Goal: Task Accomplishment & Management: Manage account settings

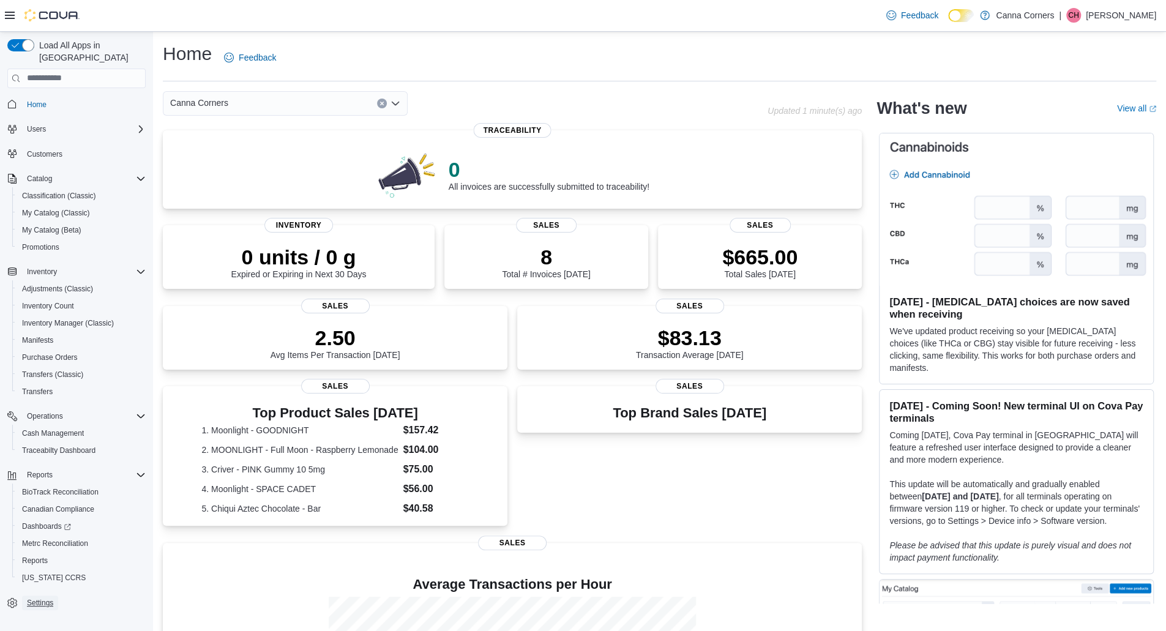
click at [42, 598] on span "Settings" at bounding box center [40, 603] width 26 height 10
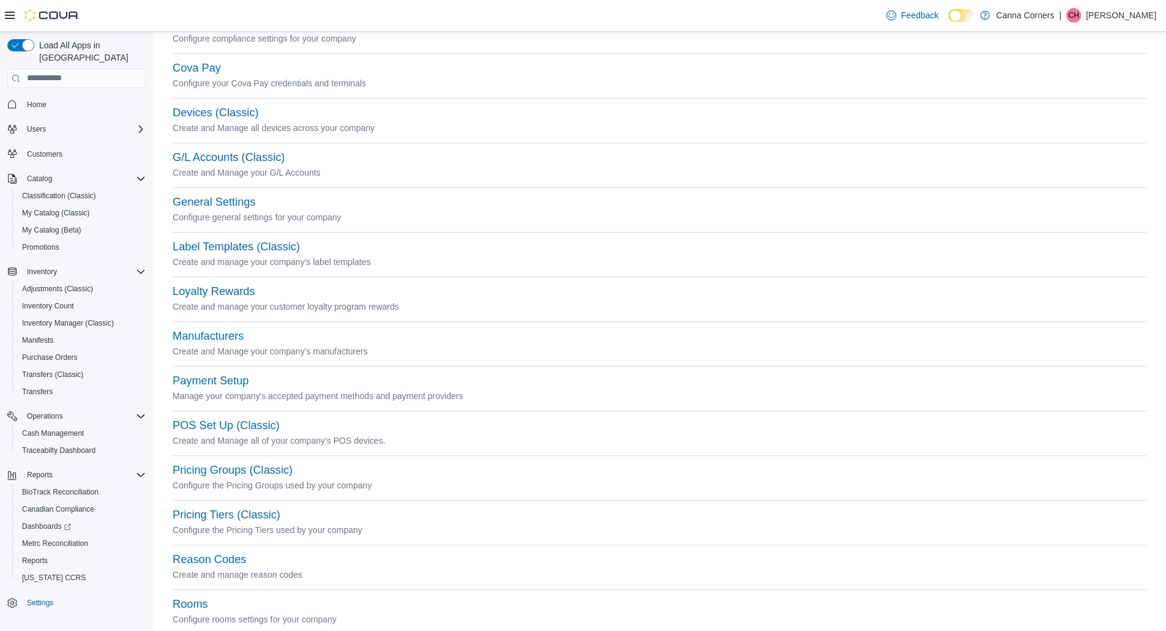
scroll to position [420, 0]
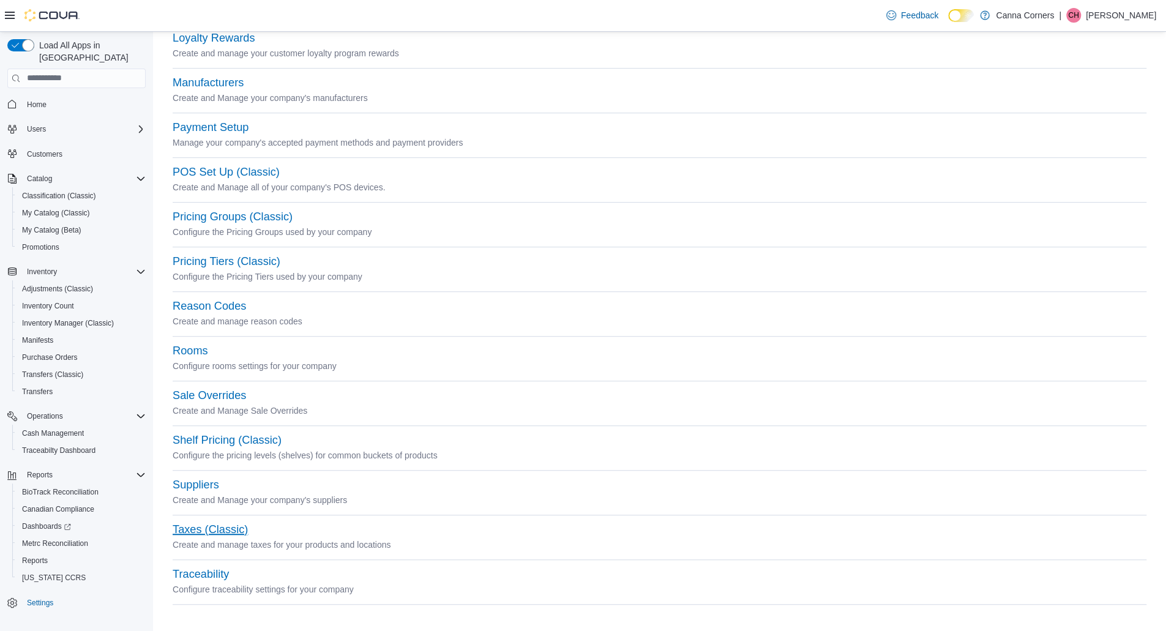
click at [225, 527] on button "Taxes (Classic)" at bounding box center [210, 529] width 75 height 13
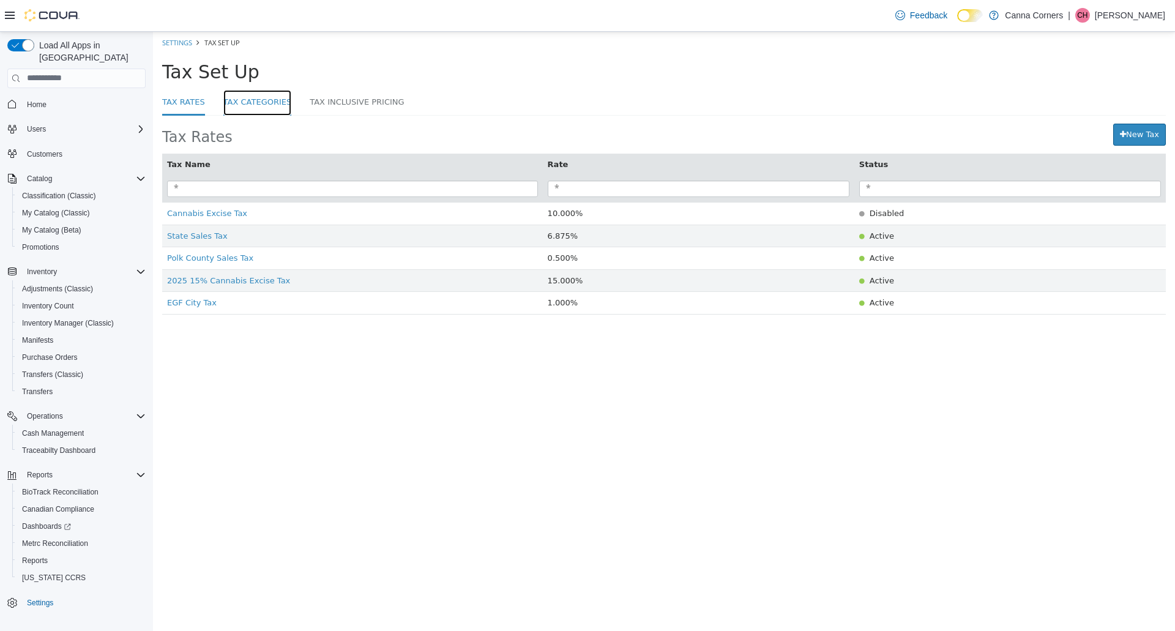
click at [266, 104] on link "Tax Categories" at bounding box center [257, 102] width 69 height 26
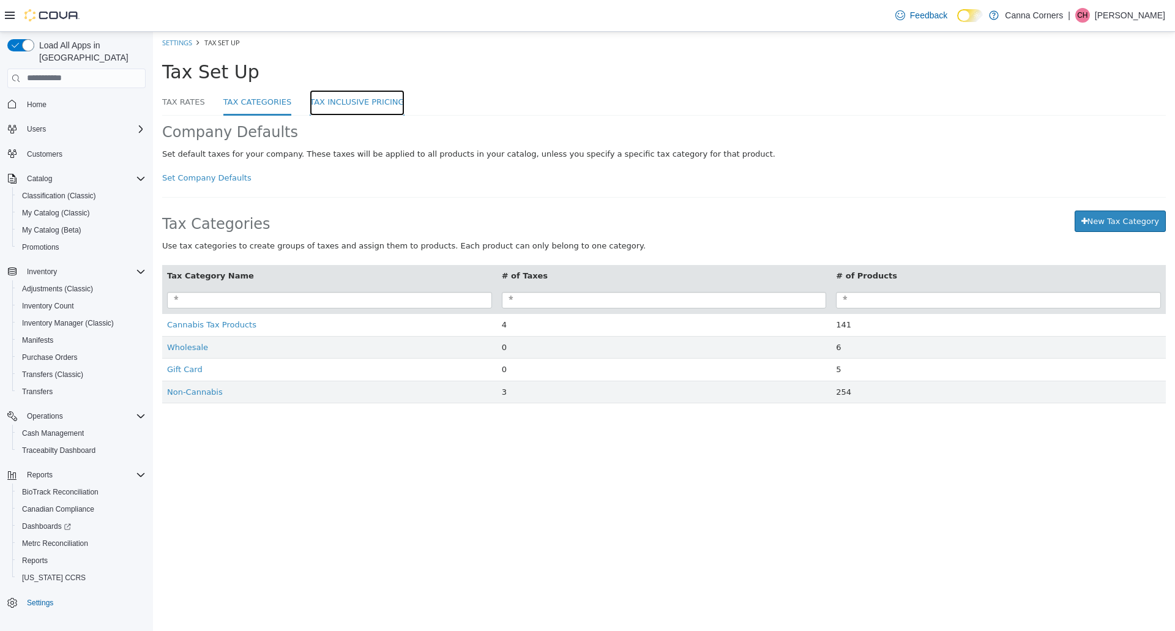
click at [335, 102] on link "Tax Inclusive Pricing" at bounding box center [357, 102] width 94 height 26
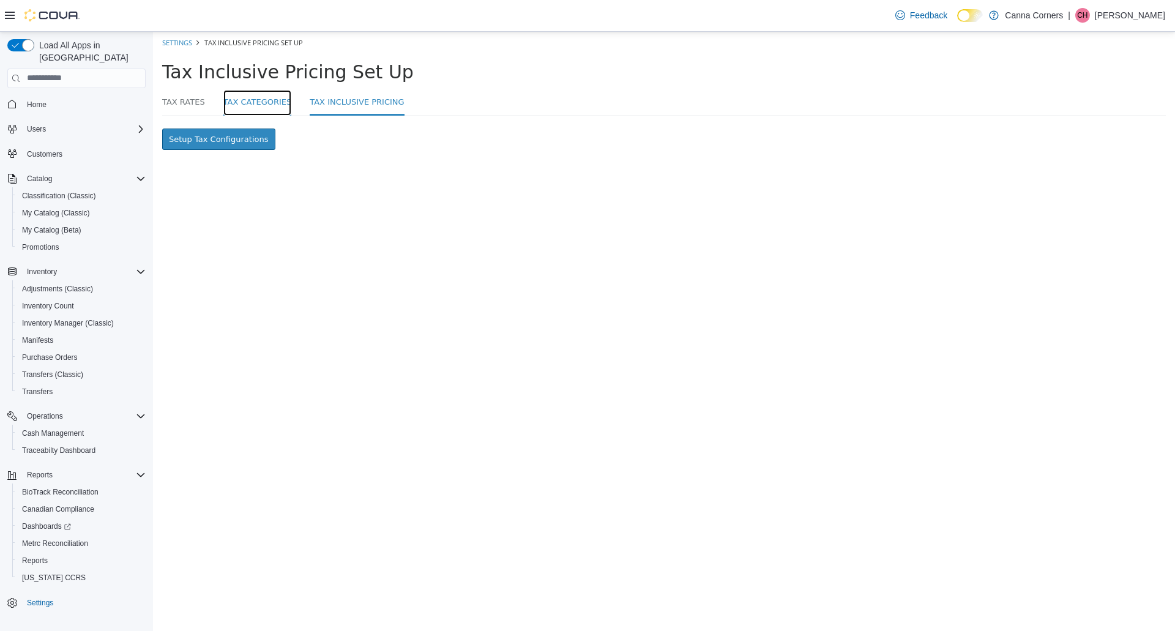
click at [262, 109] on link "Tax Categories" at bounding box center [257, 102] width 69 height 26
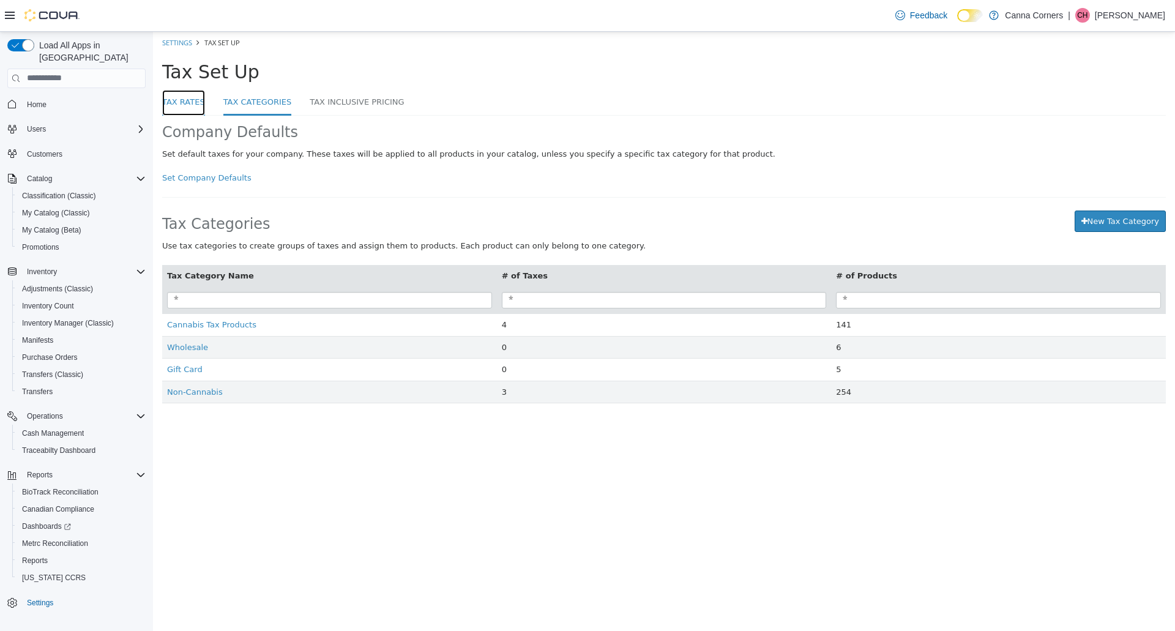
click at [191, 100] on link "Tax Rates" at bounding box center [183, 102] width 43 height 26
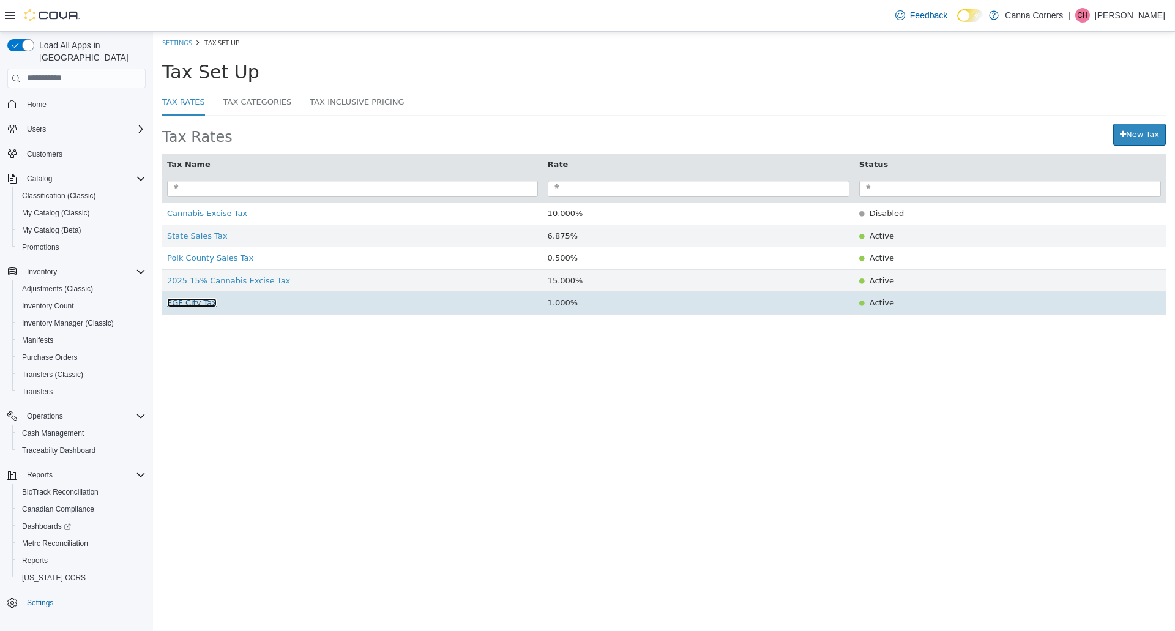
click at [196, 302] on span "EGF City Tax" at bounding box center [192, 301] width 50 height 9
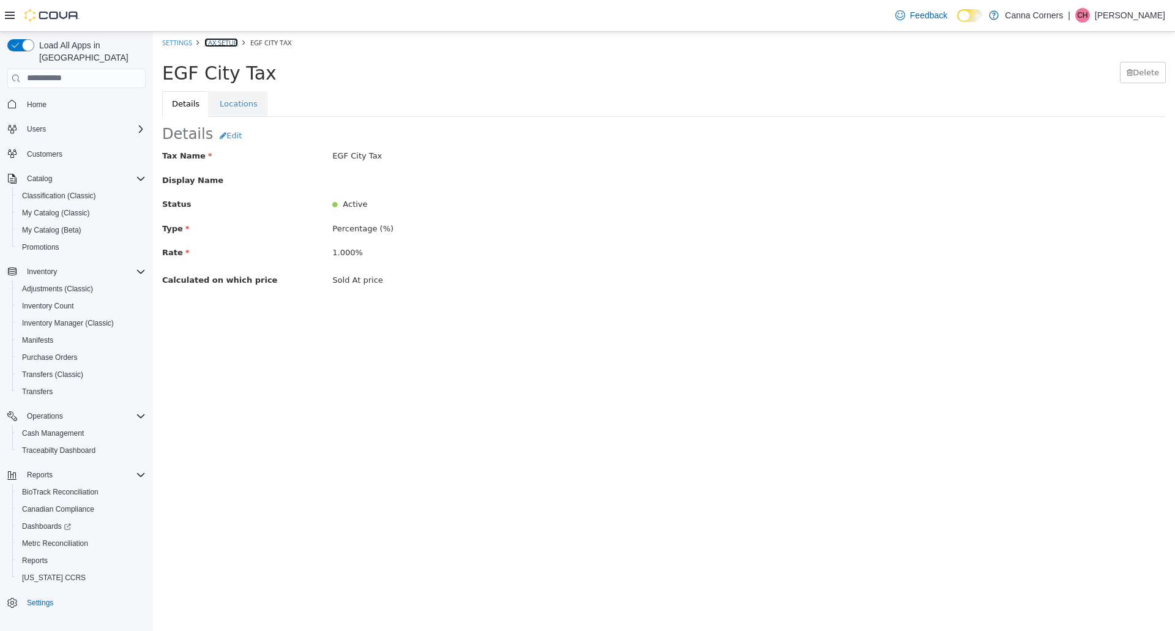
click at [230, 39] on link "Tax Setup" at bounding box center [221, 41] width 34 height 9
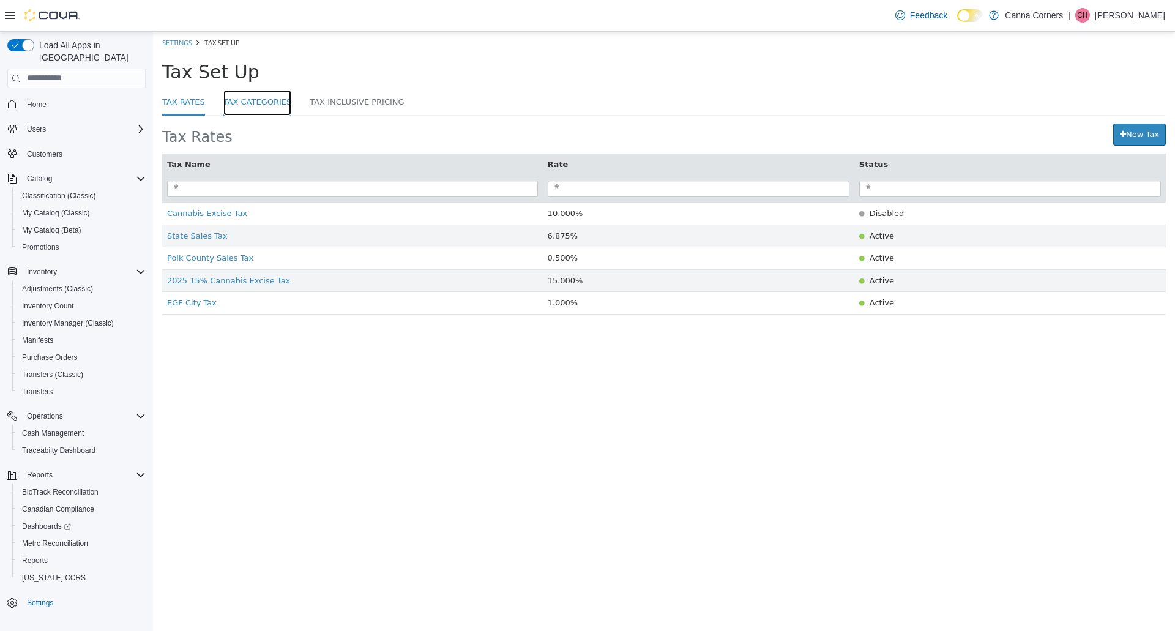
click at [278, 99] on link "Tax Categories" at bounding box center [257, 102] width 69 height 26
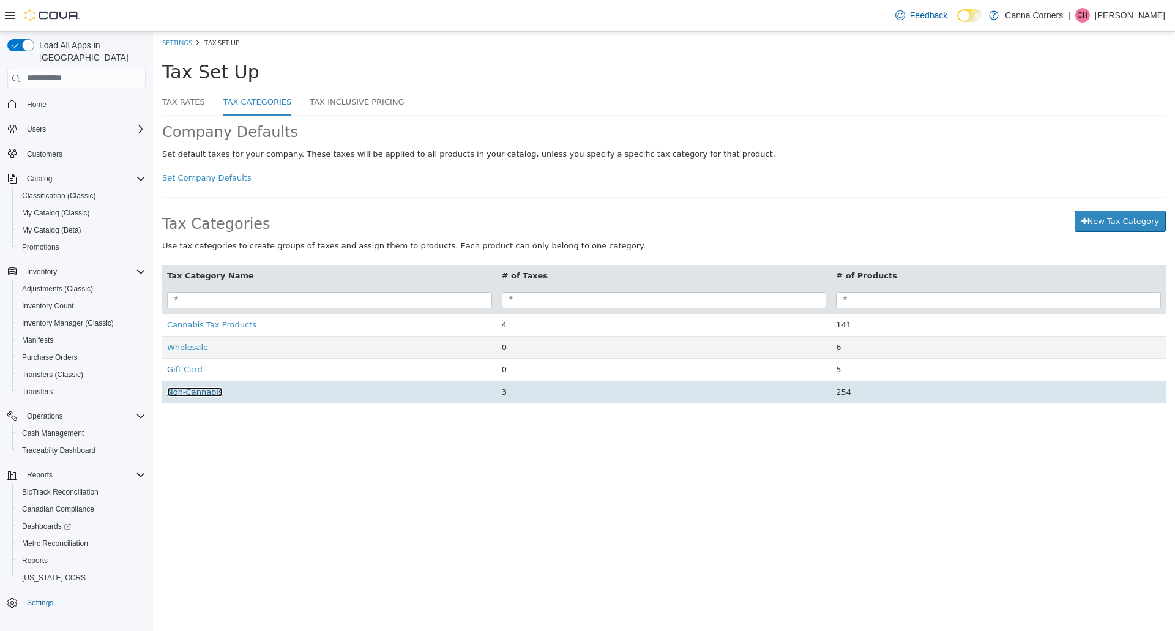
click at [197, 392] on span "Non-Cannabis" at bounding box center [195, 391] width 56 height 9
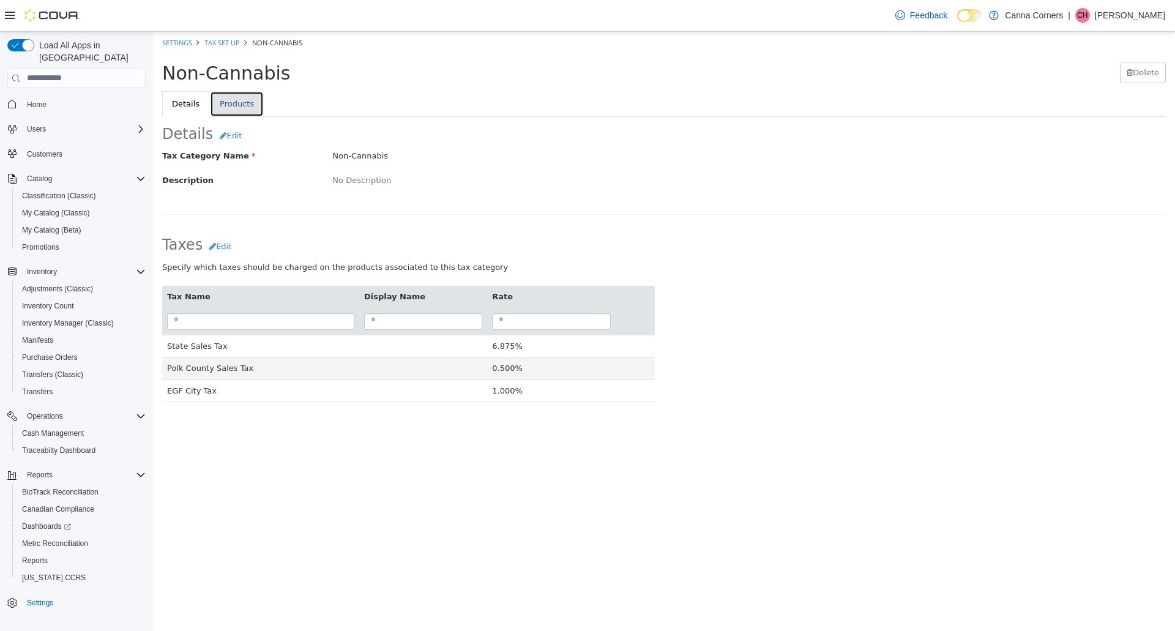
click at [229, 108] on link "Products" at bounding box center [237, 104] width 54 height 26
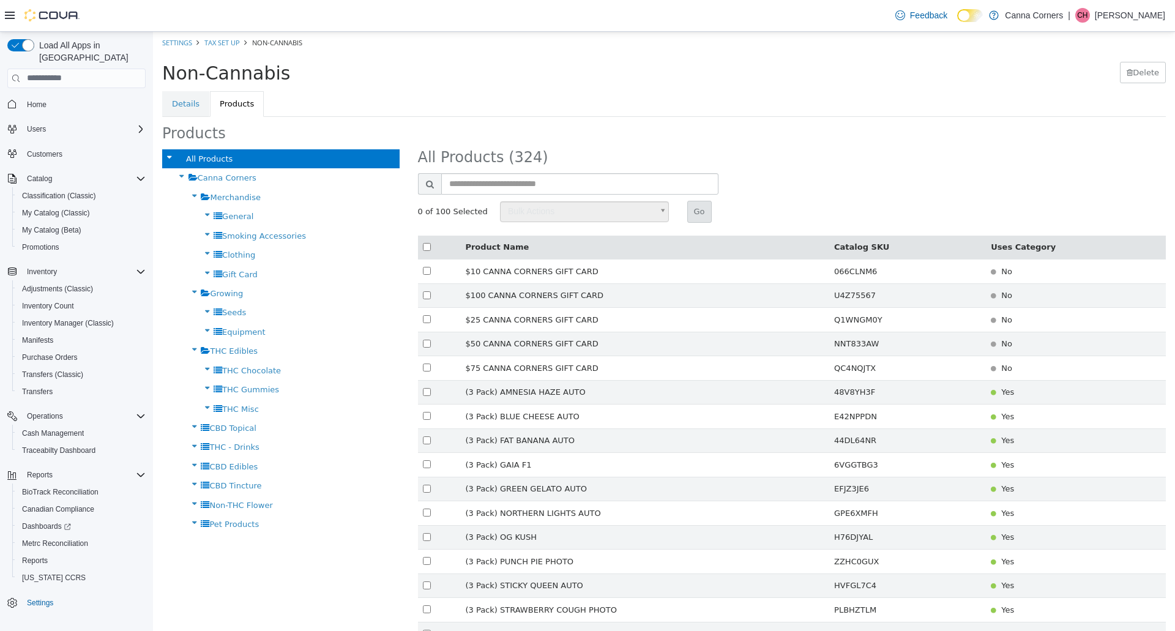
click at [223, 529] on div "Pet Products" at bounding box center [280, 523] width 237 height 19
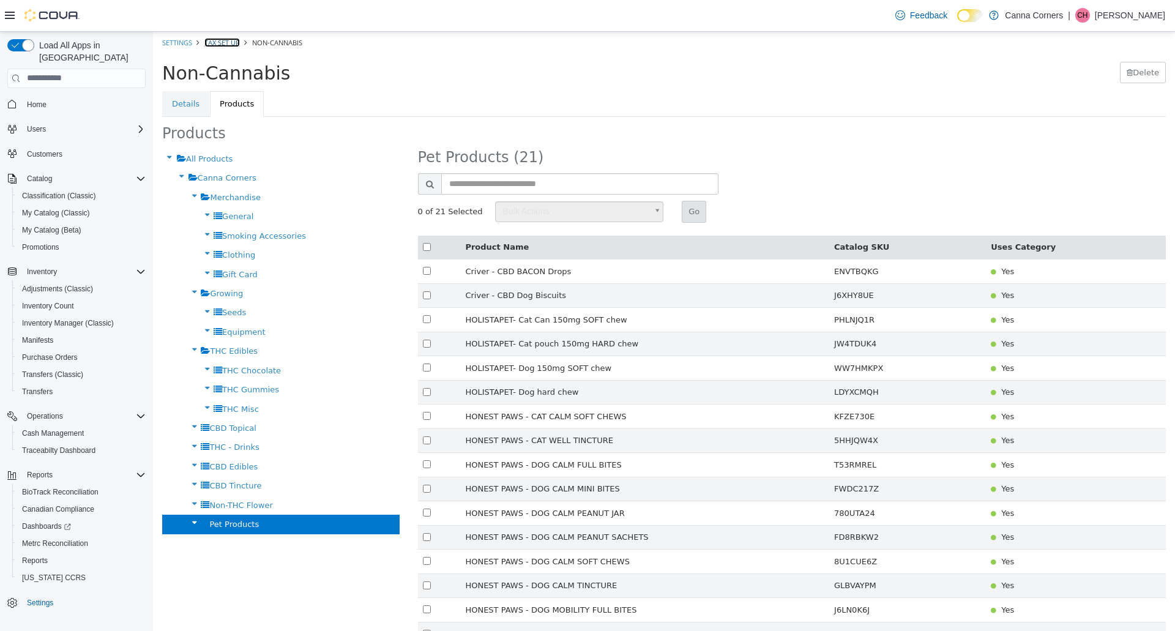
click at [231, 42] on link "Tax Set Up" at bounding box center [221, 41] width 35 height 9
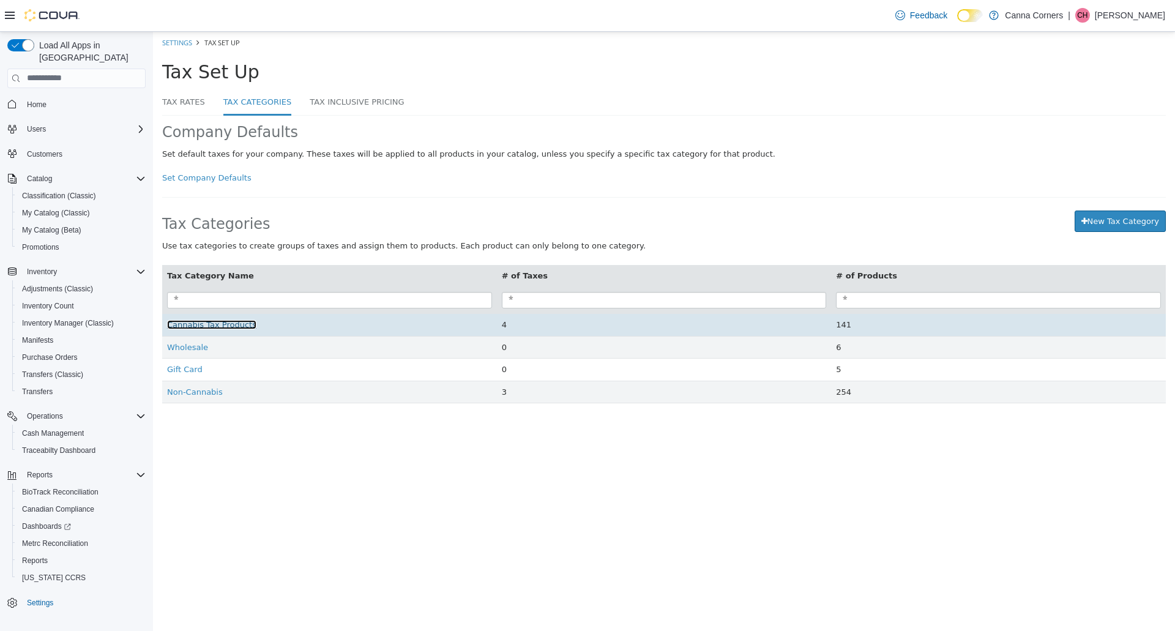
click at [204, 323] on span "Cannabis Tax Products" at bounding box center [211, 323] width 89 height 9
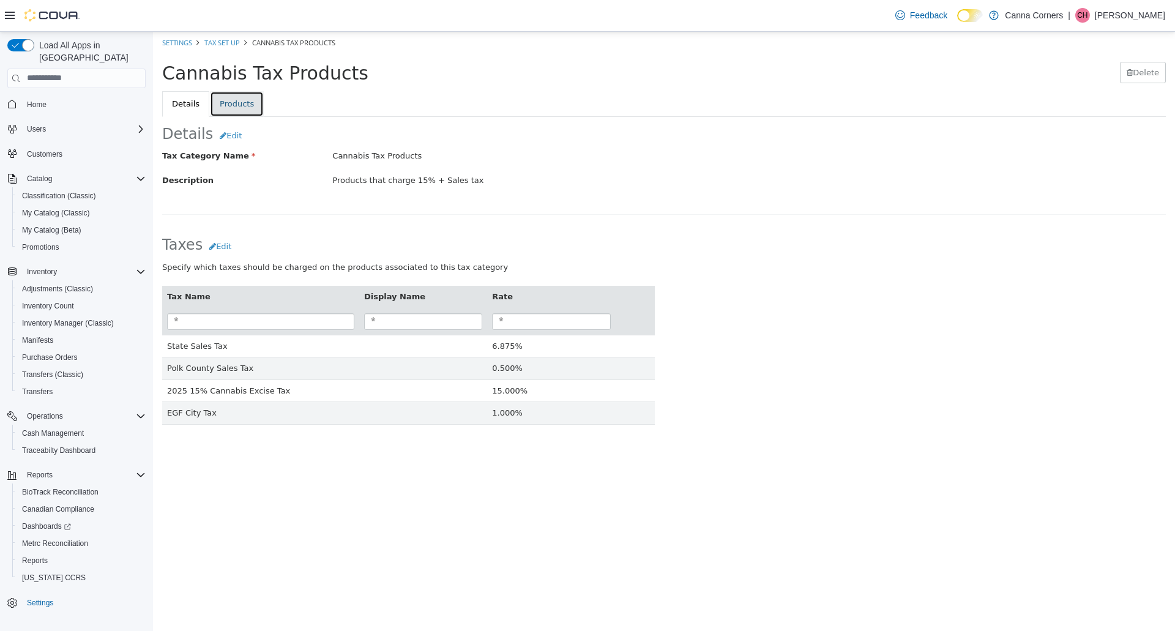
click at [229, 104] on link "Products" at bounding box center [237, 104] width 54 height 26
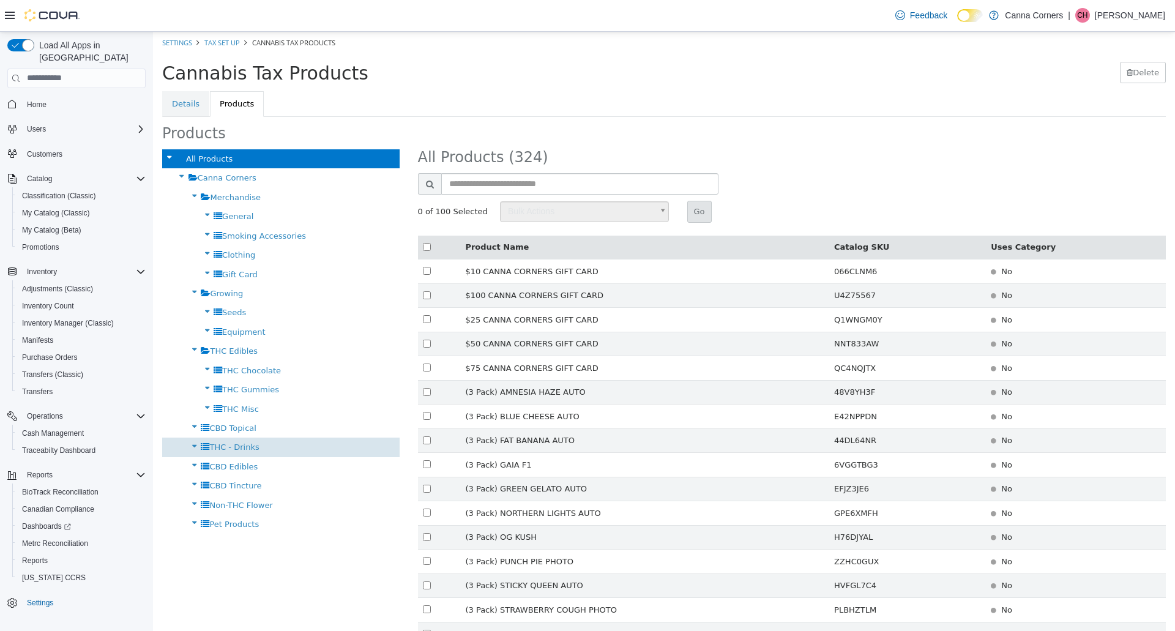
click at [242, 447] on span "THC - Drinks" at bounding box center [234, 446] width 50 height 9
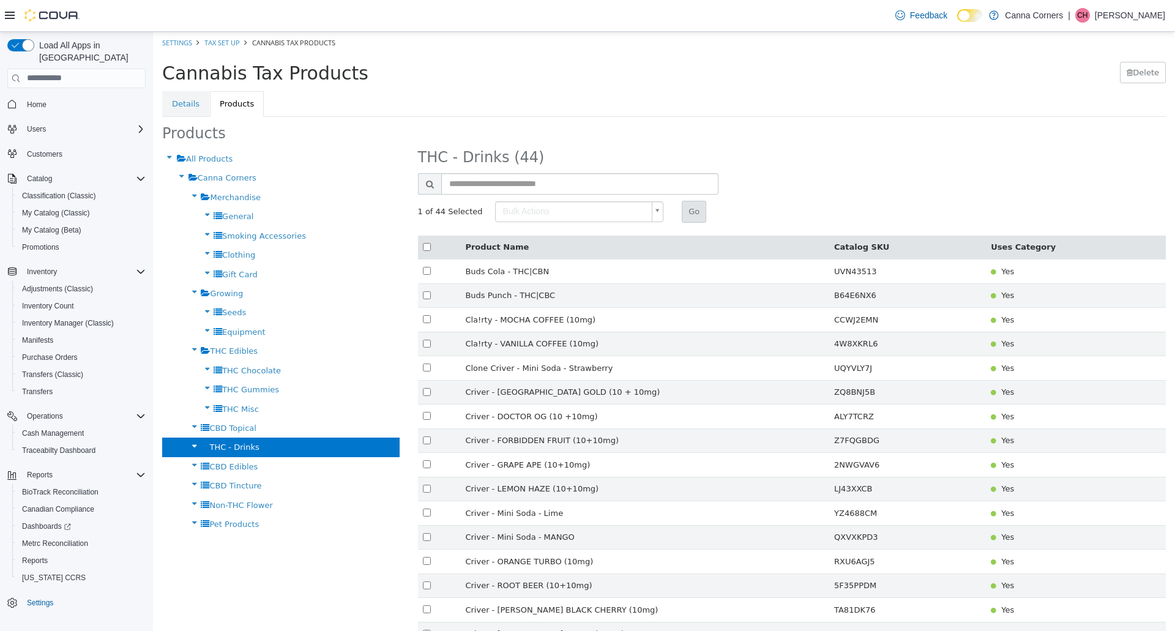
type input "******"
click at [682, 211] on button "Go" at bounding box center [694, 211] width 24 height 22
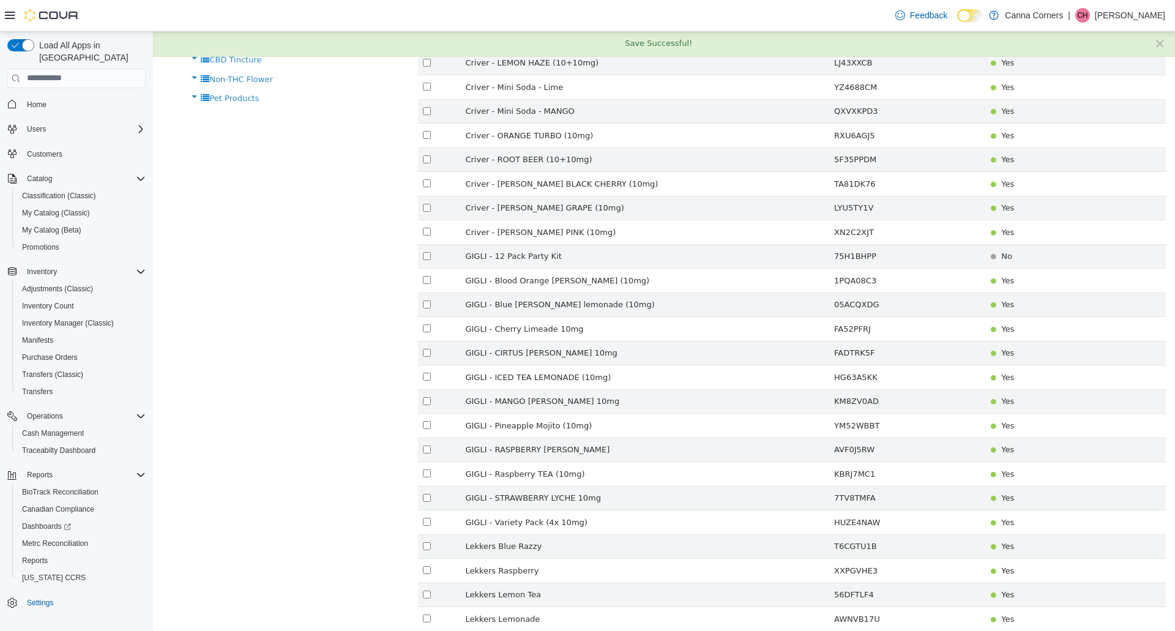
scroll to position [428, 0]
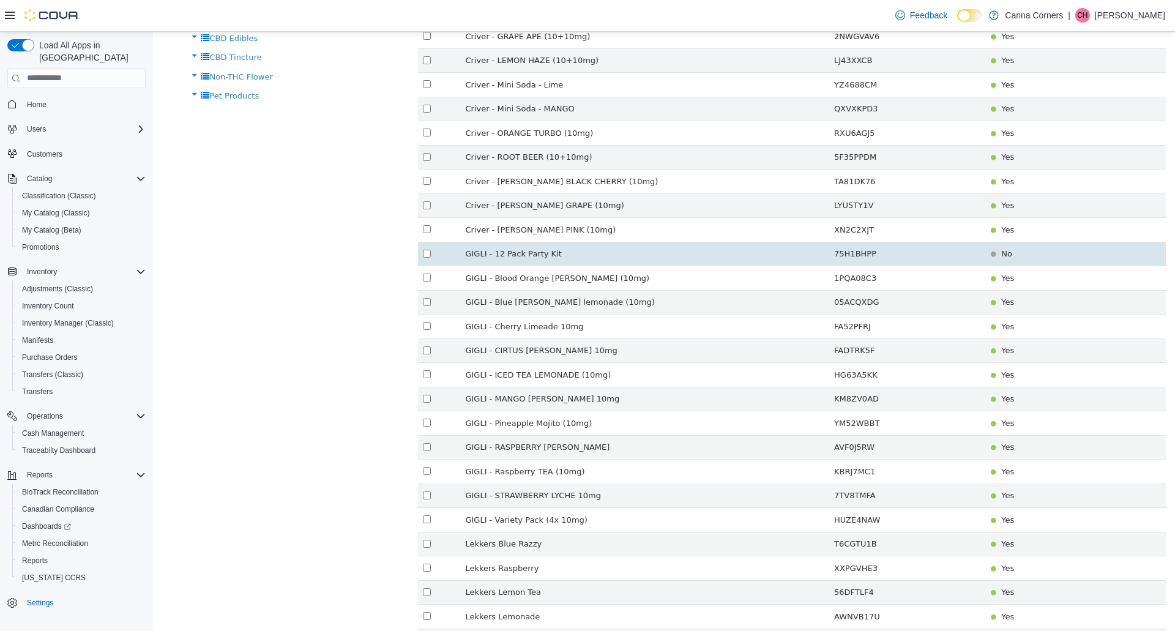
click at [418, 242] on td at bounding box center [439, 253] width 43 height 24
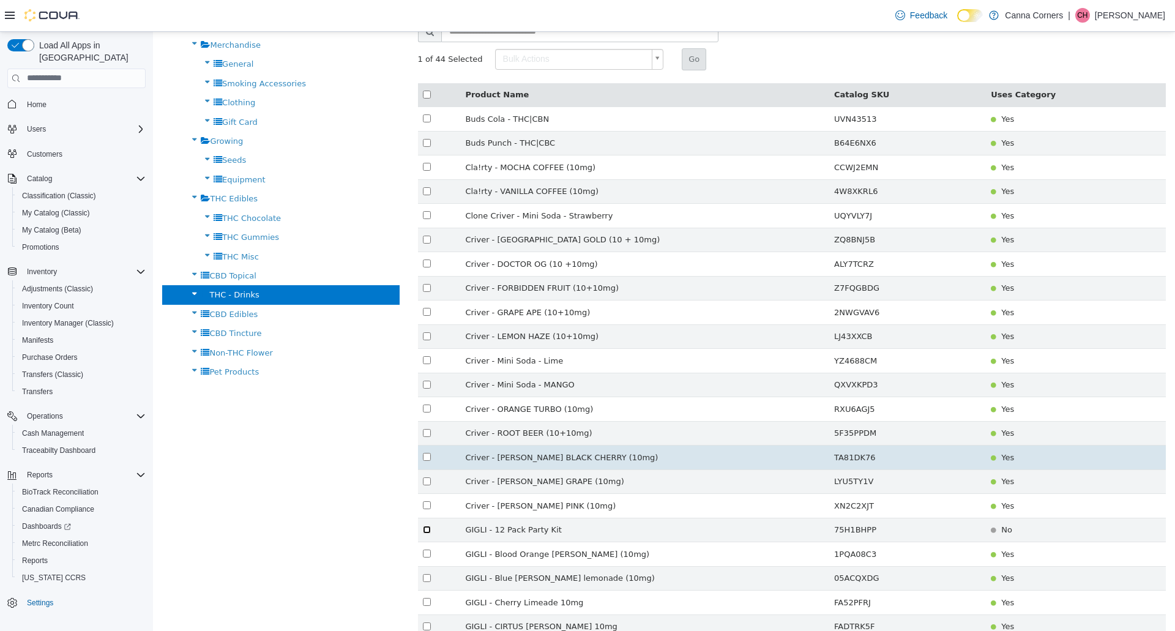
scroll to position [0, 0]
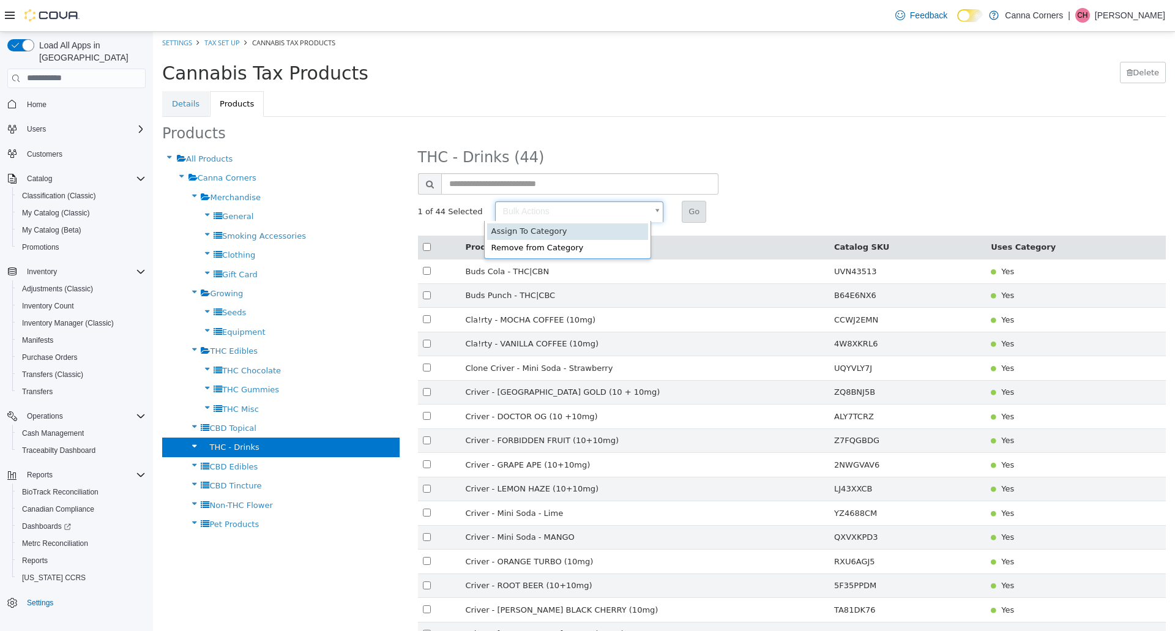
type input "******"
click at [682, 212] on button "Go" at bounding box center [694, 211] width 24 height 22
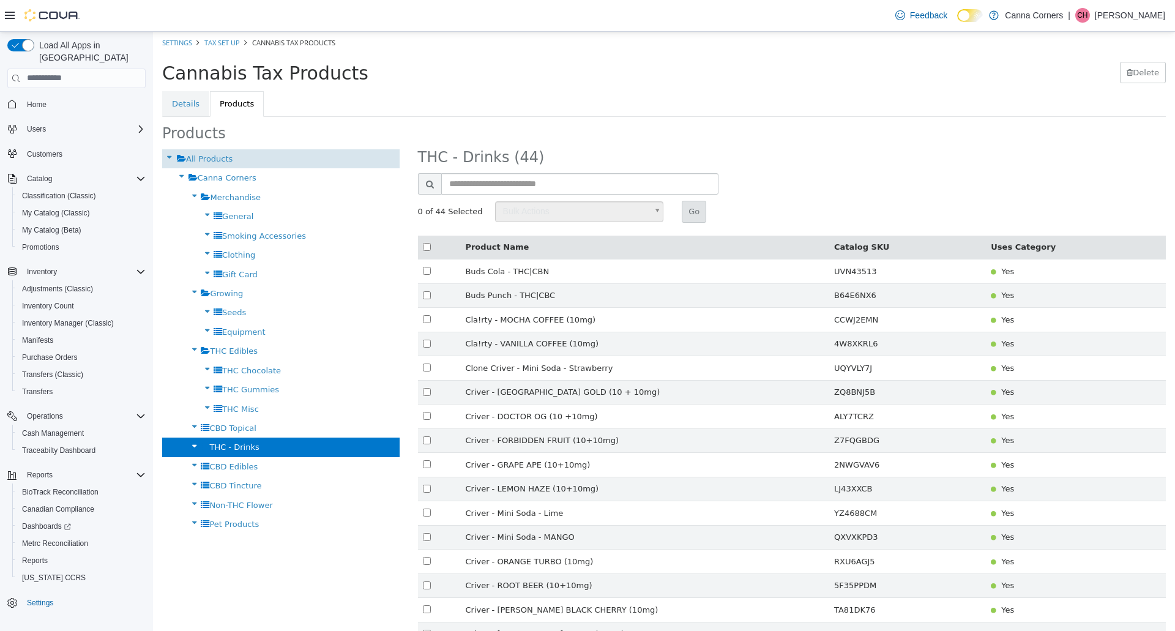
click at [249, 154] on div "All Products" at bounding box center [280, 158] width 237 height 19
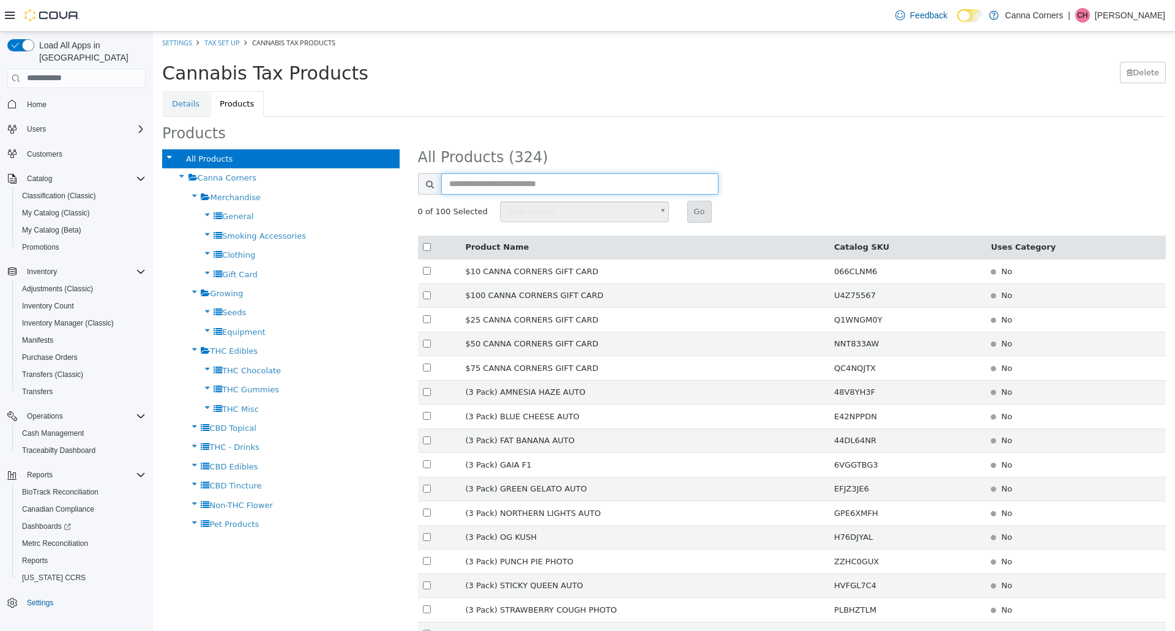
click at [499, 177] on input "text" at bounding box center [580, 183] width 278 height 21
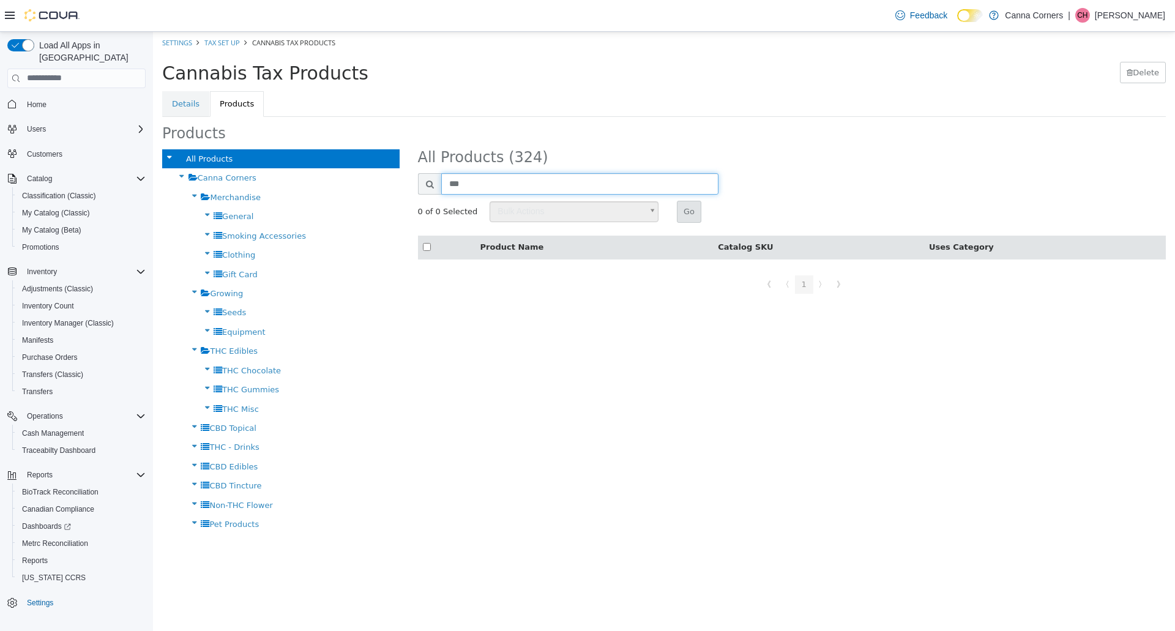
type input "***"
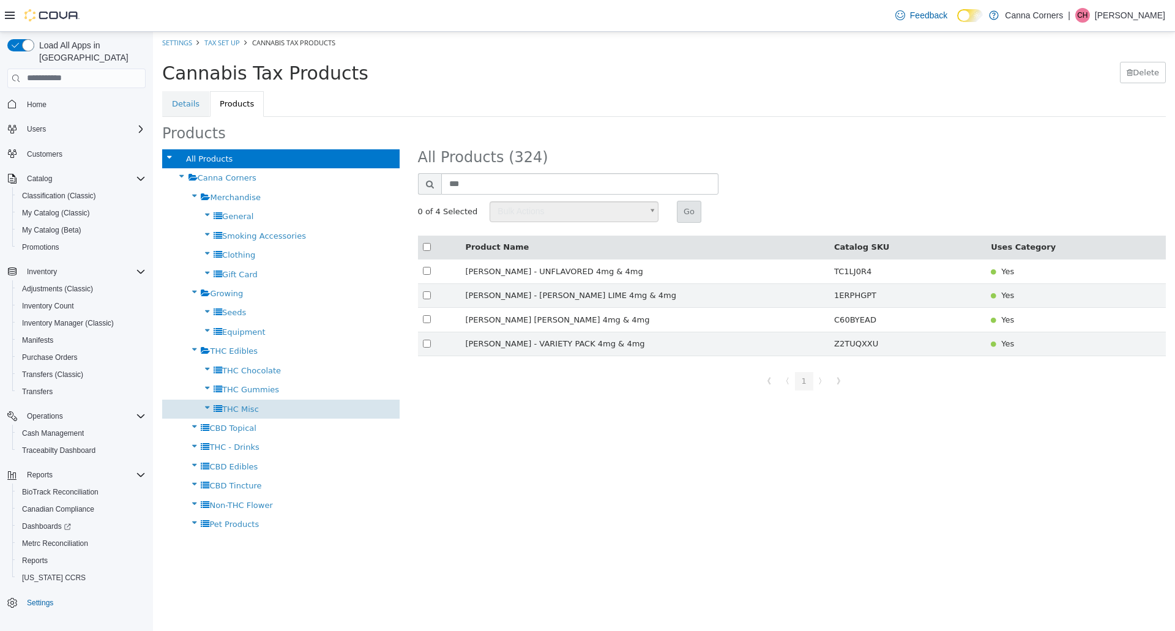
click at [225, 407] on span "THC Misc" at bounding box center [240, 408] width 37 height 9
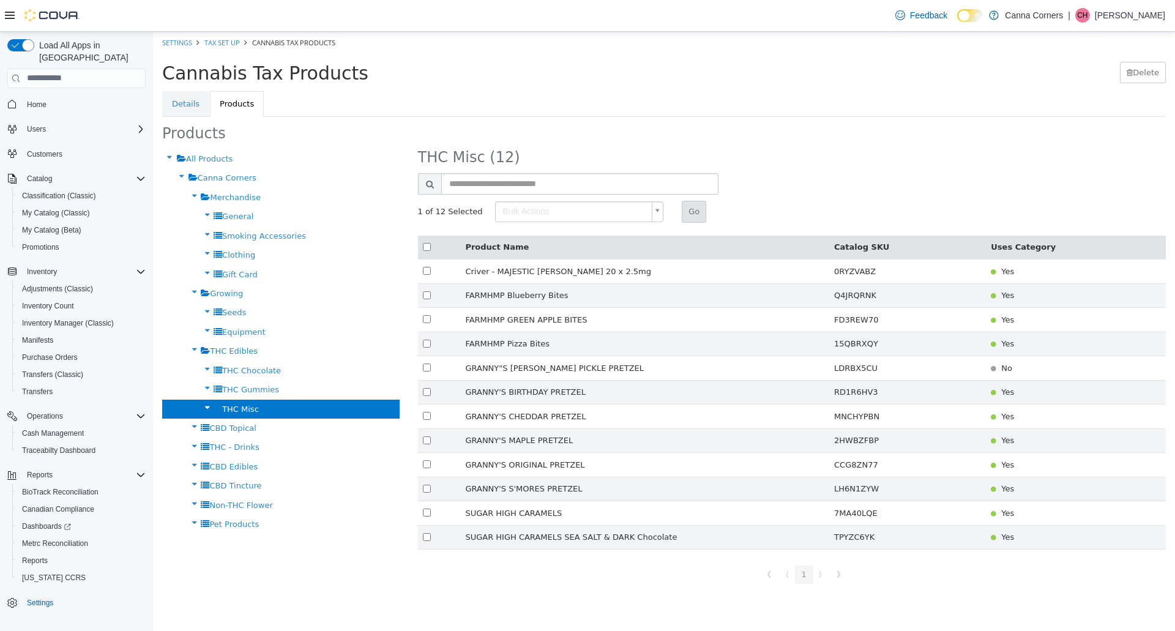
click at [561, 212] on body "× Save Successful! Settings Tax Set Up Cannabis Tax Products Cannabis Tax Produ…" at bounding box center [664, 310] width 1022 height 559
type input "******"
click at [683, 217] on button "Go" at bounding box center [694, 211] width 24 height 22
click at [190, 147] on div "Products All Products Canna Corners Merchandise General Smoking Accessories Clo…" at bounding box center [664, 357] width 1004 height 465
click at [199, 154] on span "All Products" at bounding box center [209, 158] width 47 height 9
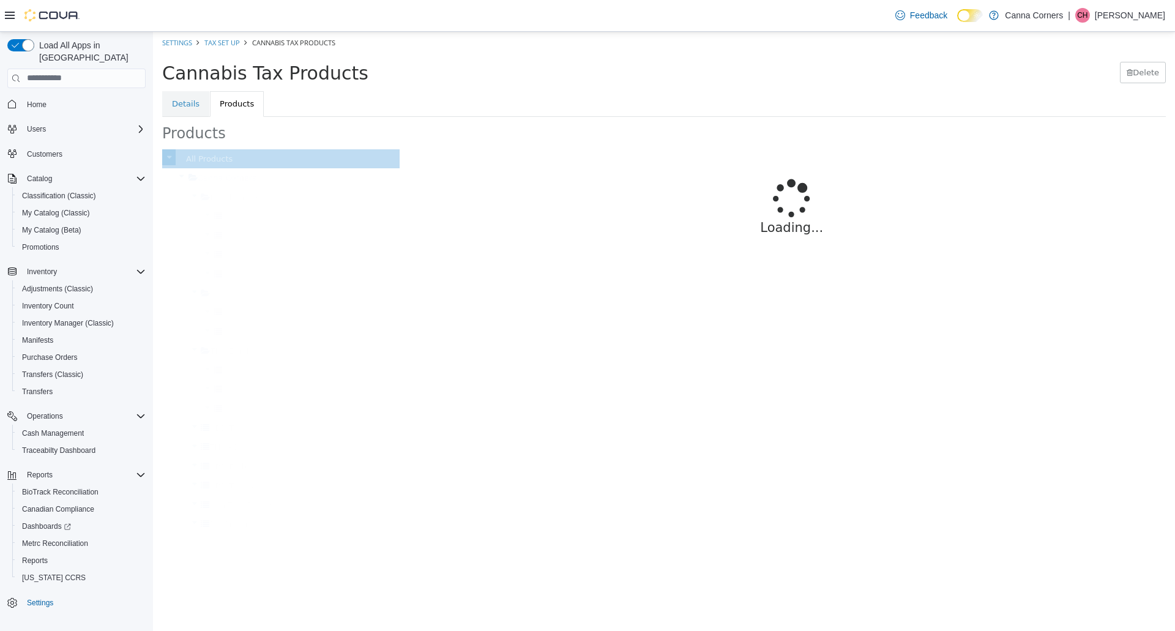
click at [510, 184] on div "Loading..." at bounding box center [792, 212] width 748 height 127
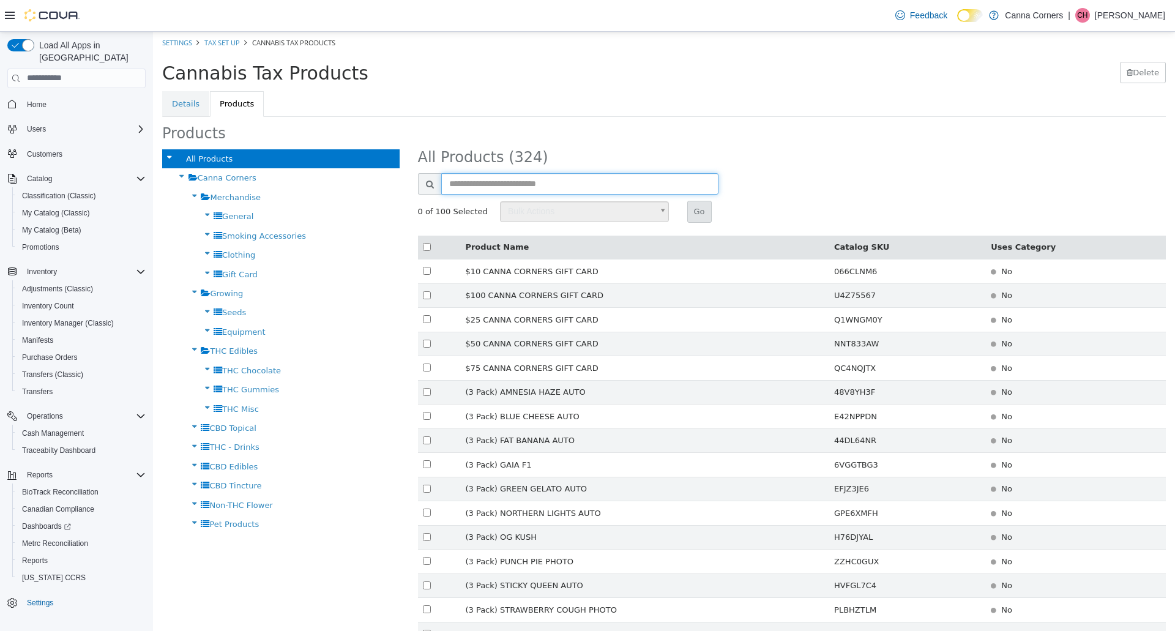
click at [510, 184] on input "text" at bounding box center [580, 183] width 278 height 21
type input "****"
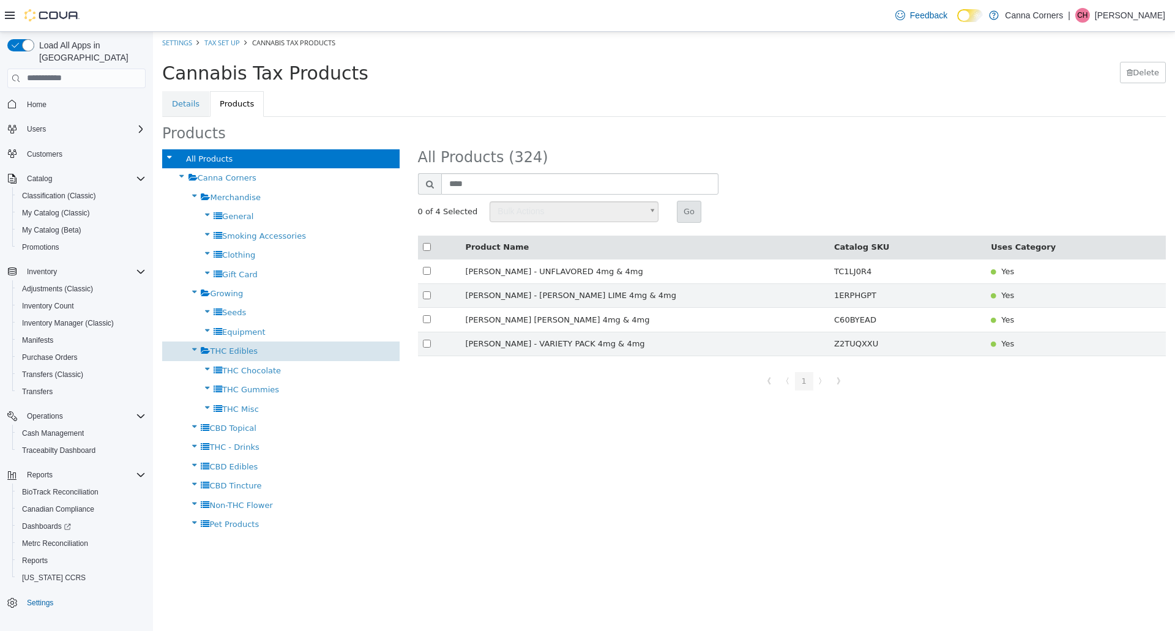
click at [239, 351] on span "THC Edibles" at bounding box center [234, 350] width 48 height 9
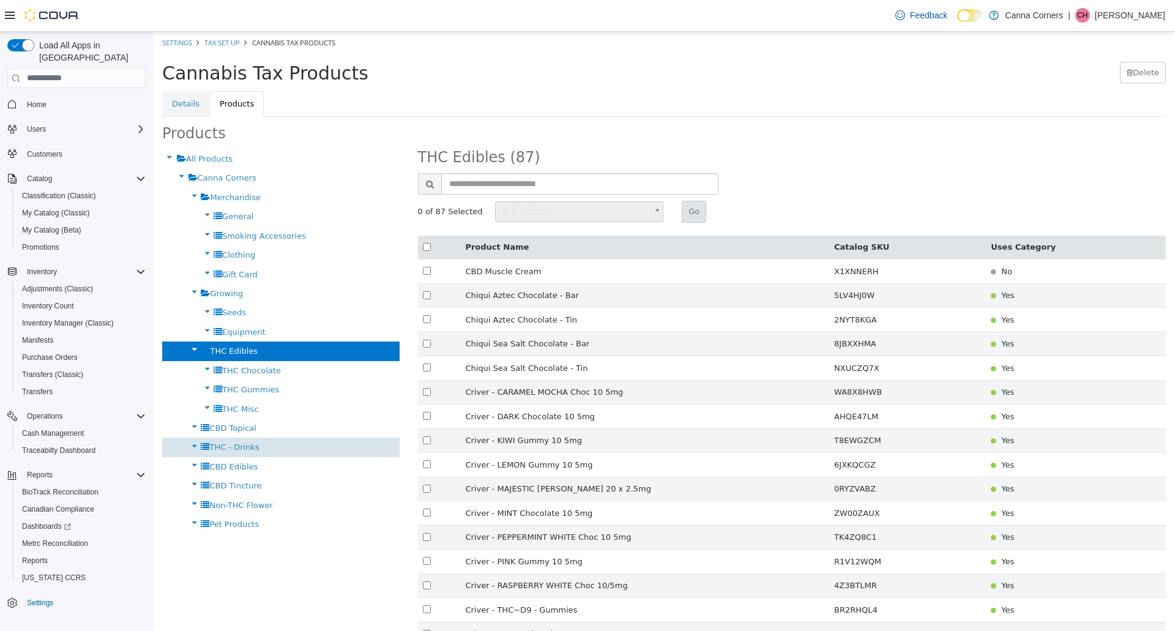
click at [225, 442] on span "THC - Drinks" at bounding box center [234, 446] width 50 height 9
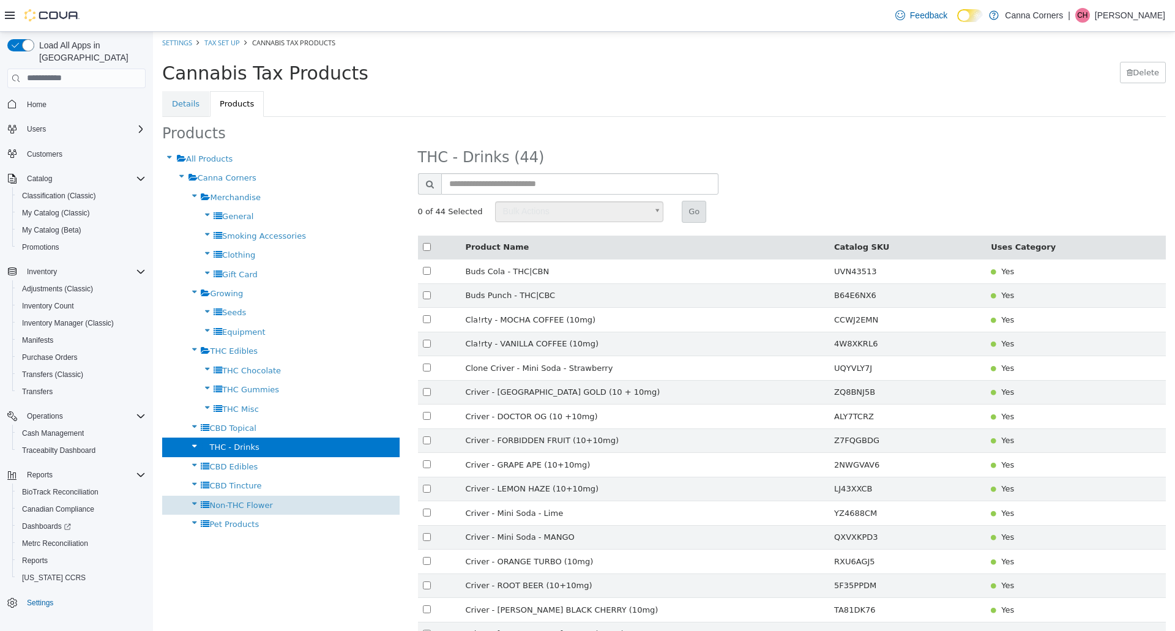
click at [244, 504] on span "Non-THC Flower" at bounding box center [240, 504] width 63 height 9
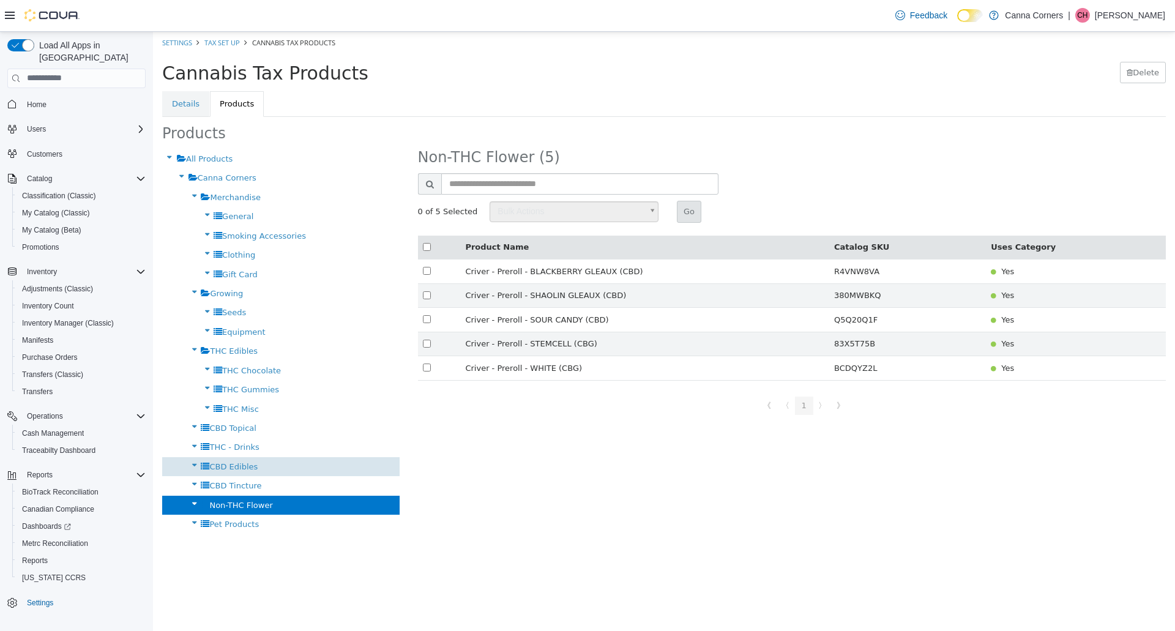
click at [234, 467] on span "CBD Edibles" at bounding box center [233, 465] width 48 height 9
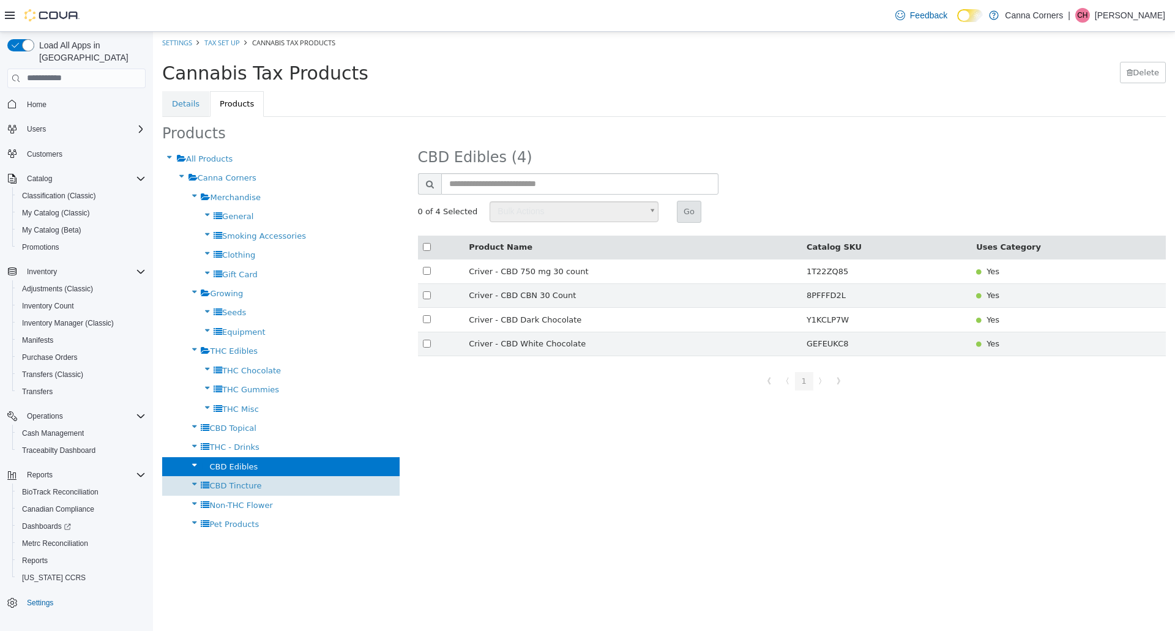
click at [241, 484] on span "CBD Tincture" at bounding box center [235, 484] width 52 height 9
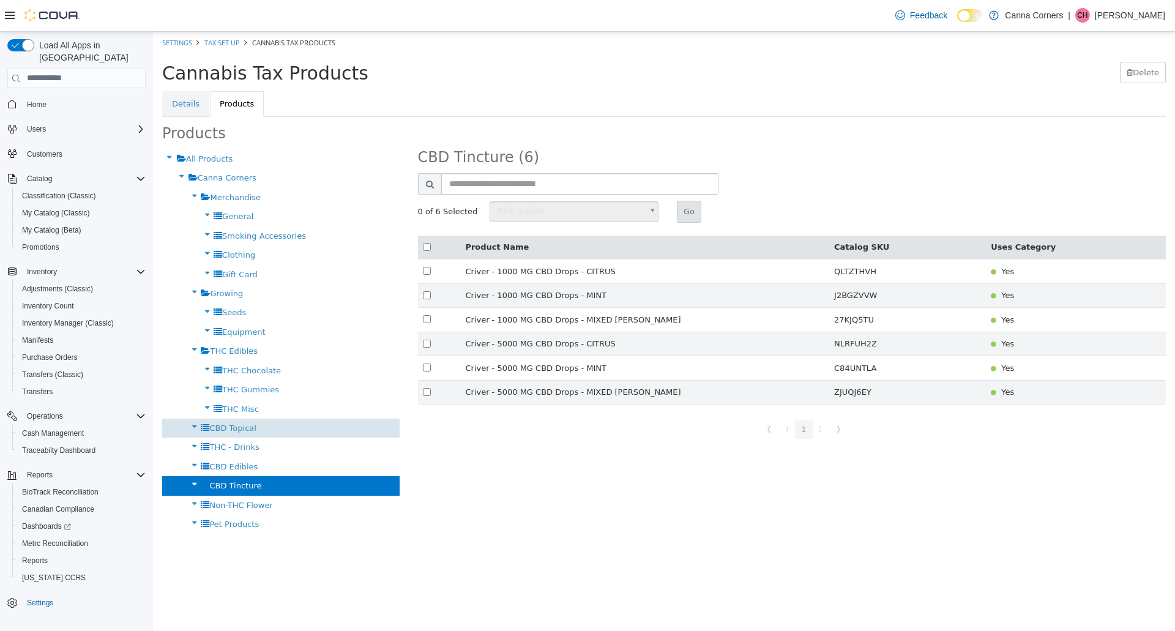
click at [248, 425] on span "CBD Topical" at bounding box center [232, 427] width 47 height 9
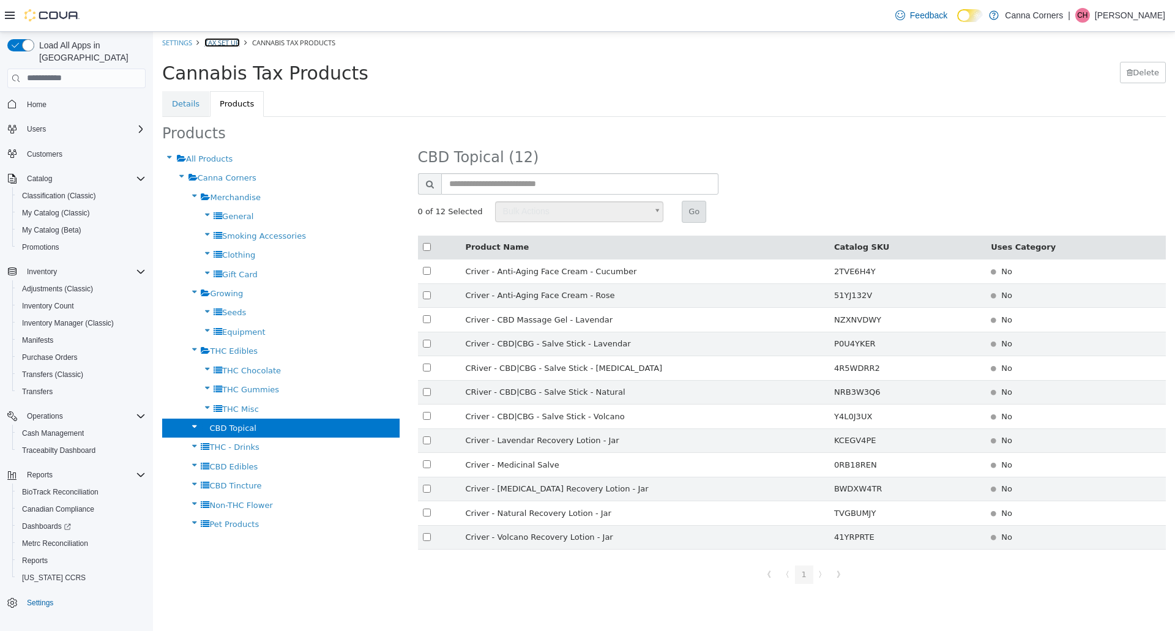
click at [237, 43] on link "Tax Set Up" at bounding box center [221, 41] width 35 height 9
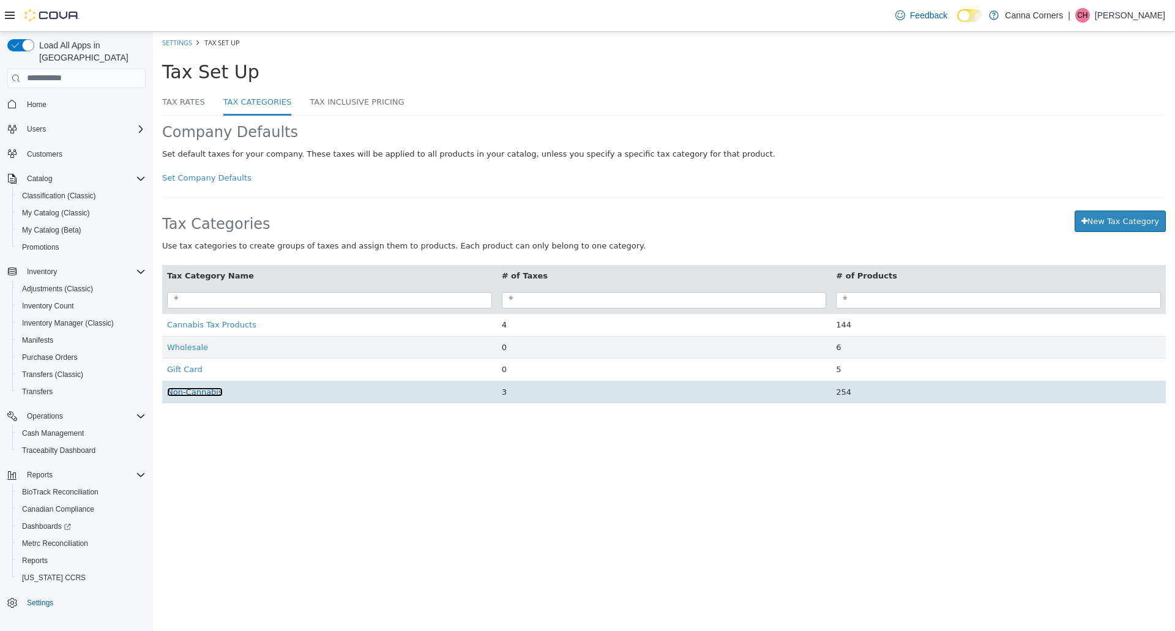
click at [175, 393] on span "Non-Cannabis" at bounding box center [195, 391] width 56 height 9
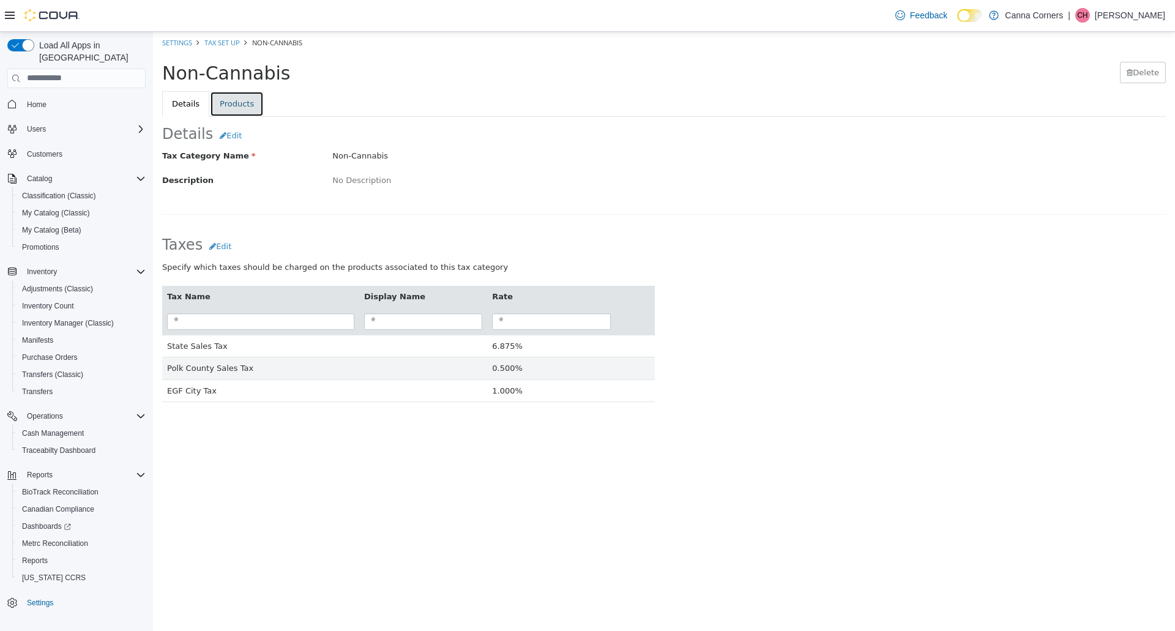
click at [239, 99] on link "Products" at bounding box center [237, 104] width 54 height 26
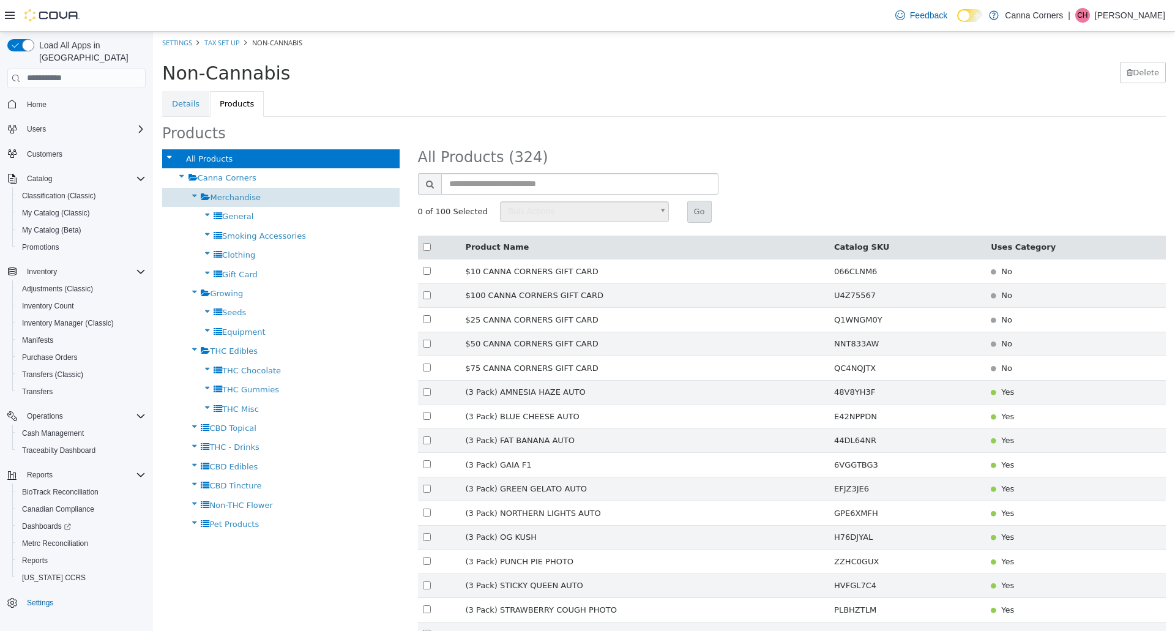
click at [247, 196] on span "Merchandise" at bounding box center [235, 196] width 51 height 9
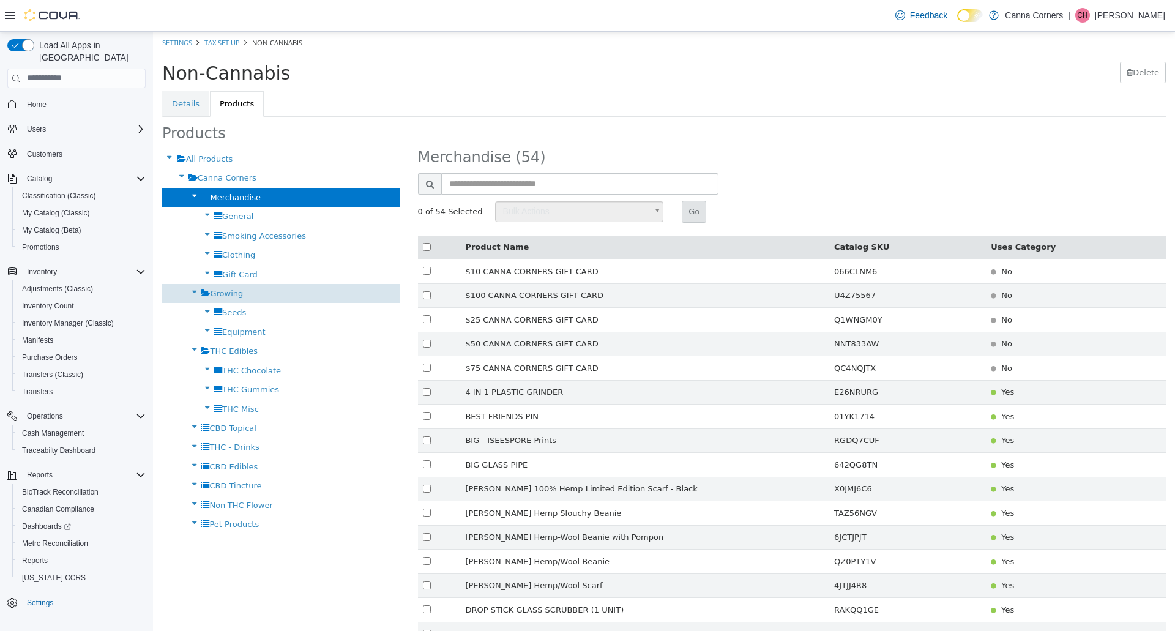
click at [220, 288] on span "Growing" at bounding box center [226, 292] width 33 height 9
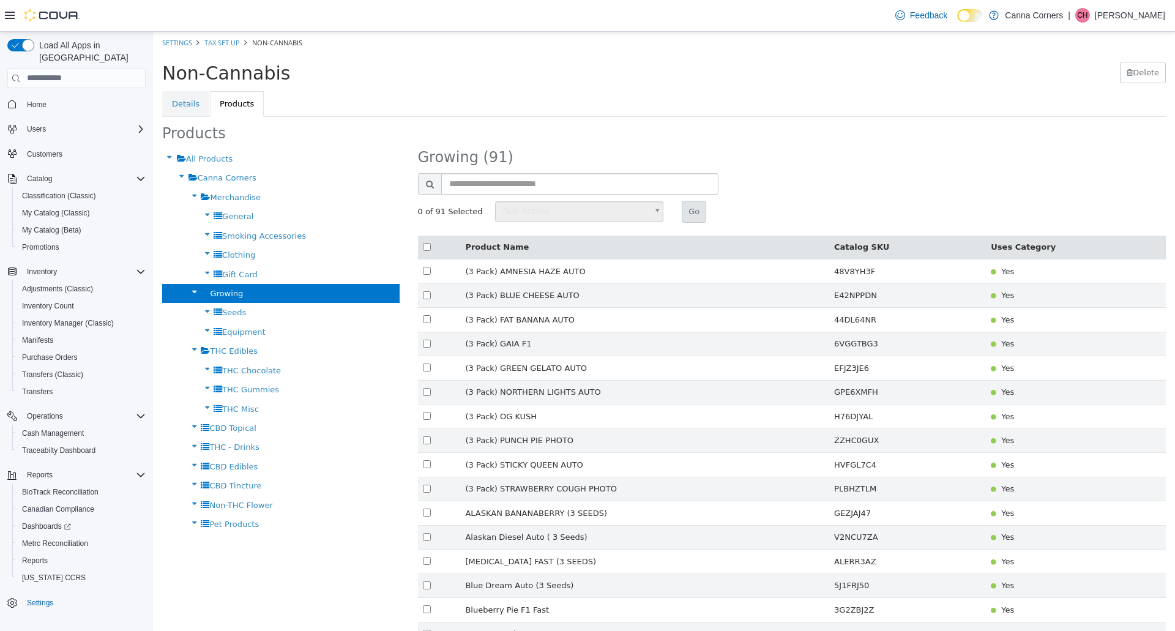
click at [228, 194] on span "Merchandise" at bounding box center [235, 196] width 51 height 9
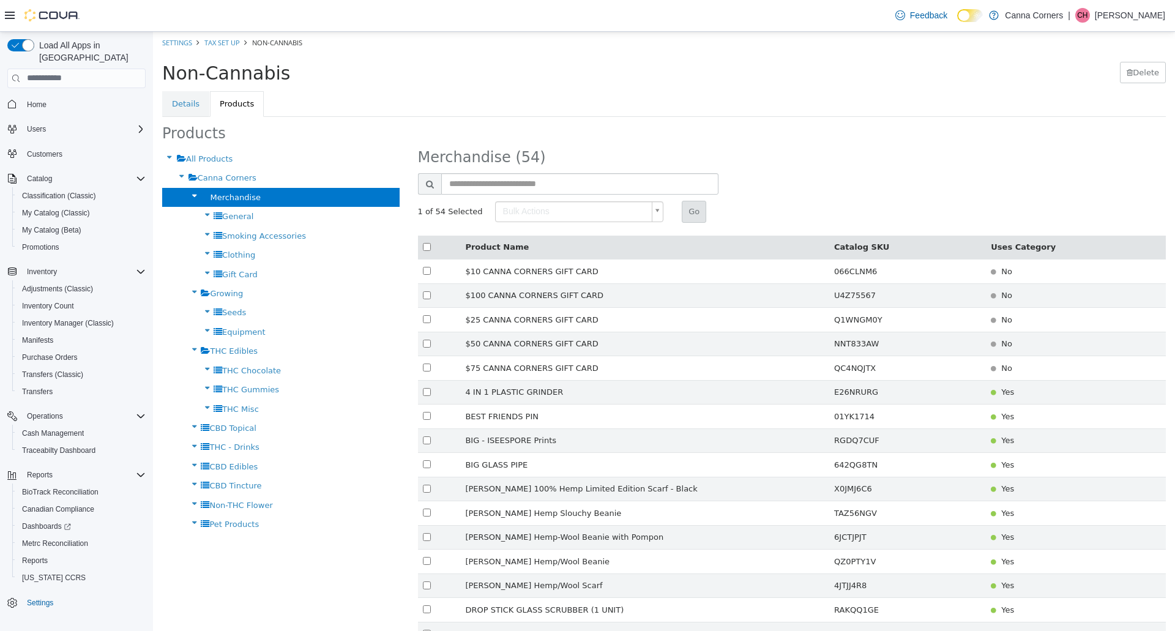
click at [570, 220] on div "Bulk Actions" at bounding box center [579, 211] width 169 height 21
type input "******"
click at [682, 211] on button "Go" at bounding box center [694, 211] width 24 height 22
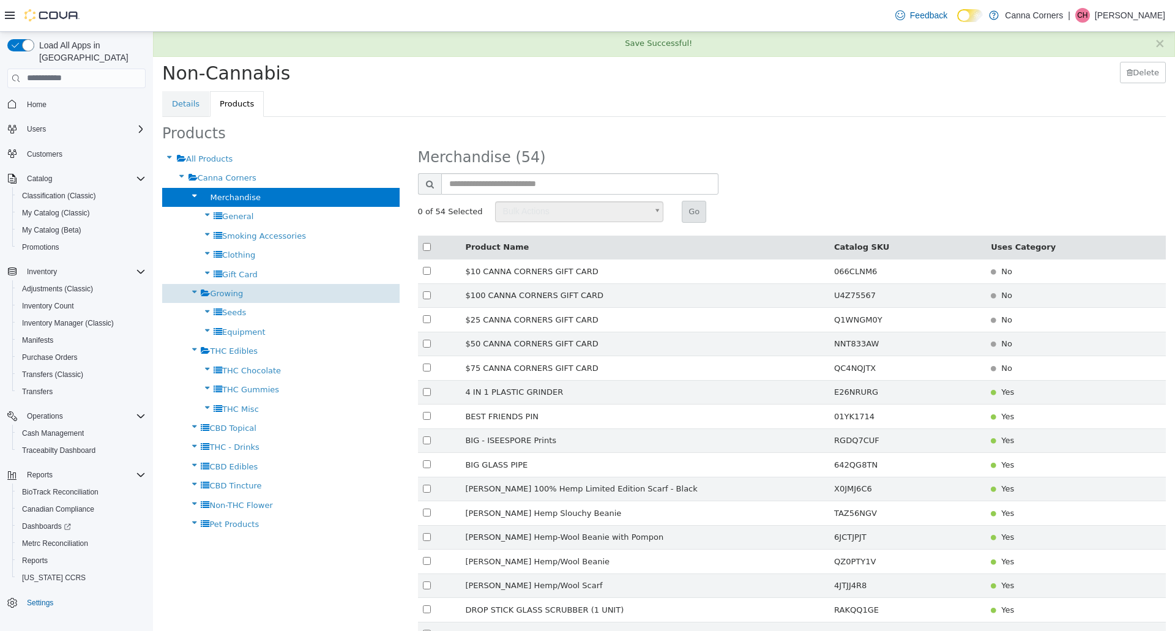
click at [229, 285] on div "Growing" at bounding box center [280, 292] width 237 height 19
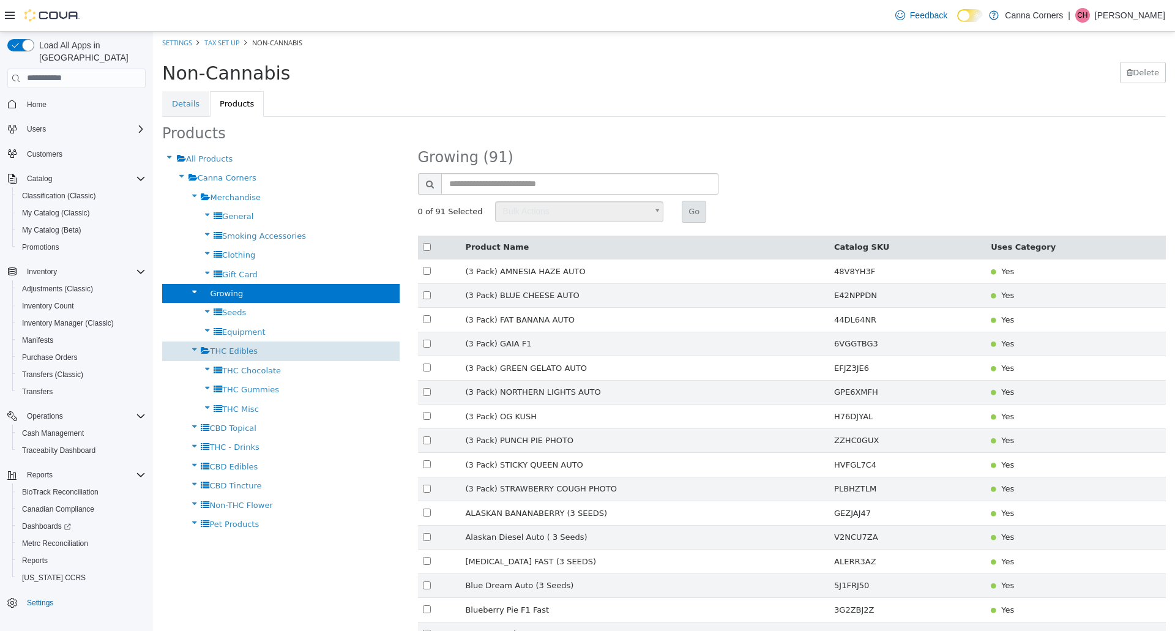
click at [296, 348] on div "THC Edibles" at bounding box center [280, 350] width 237 height 19
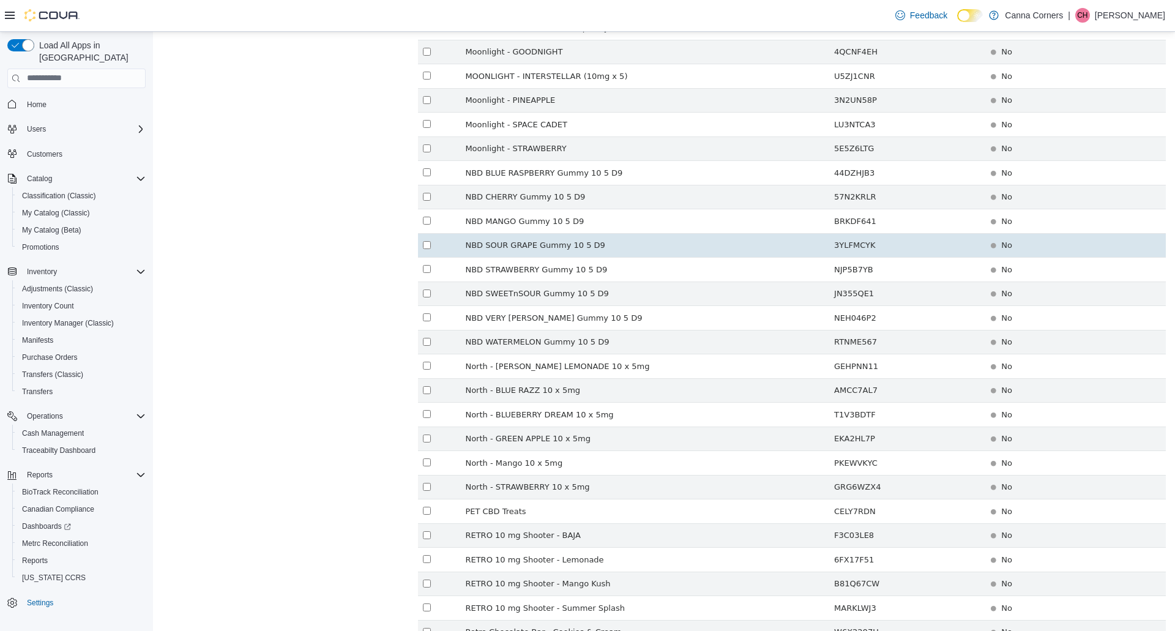
scroll to position [1716, 0]
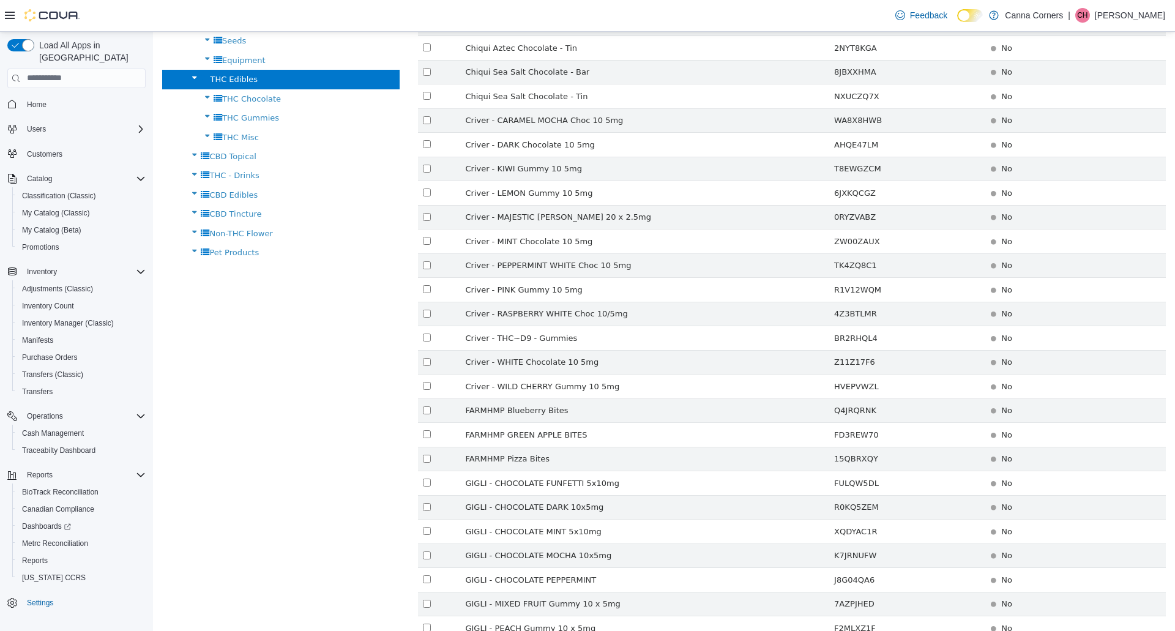
scroll to position [0, 0]
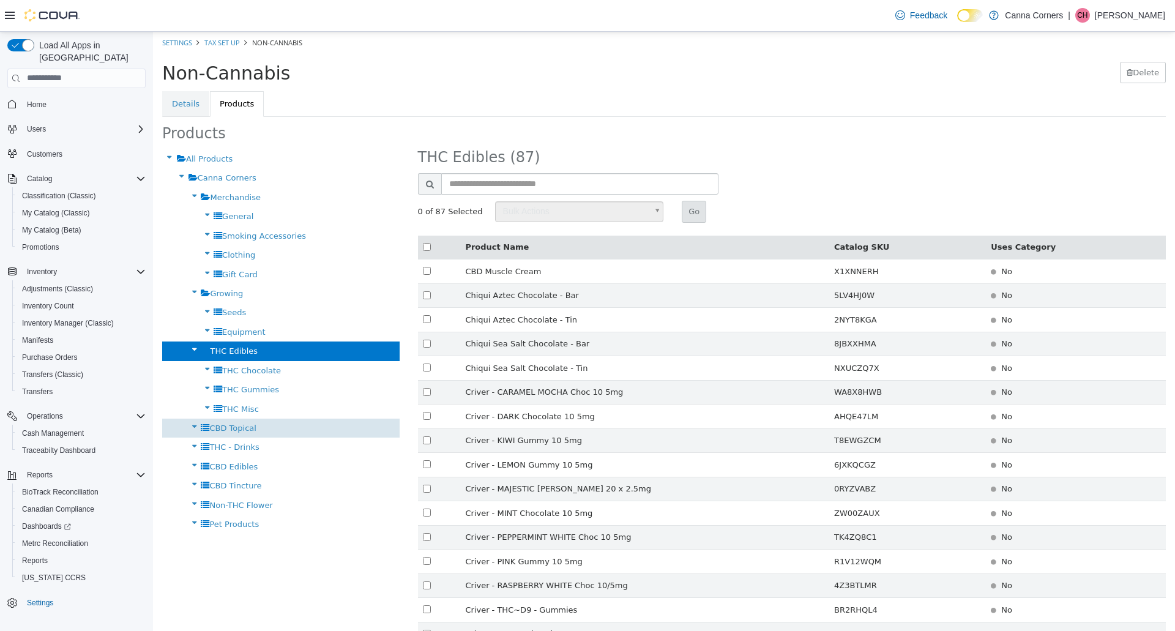
click at [252, 427] on div "CBD Topical" at bounding box center [280, 427] width 237 height 19
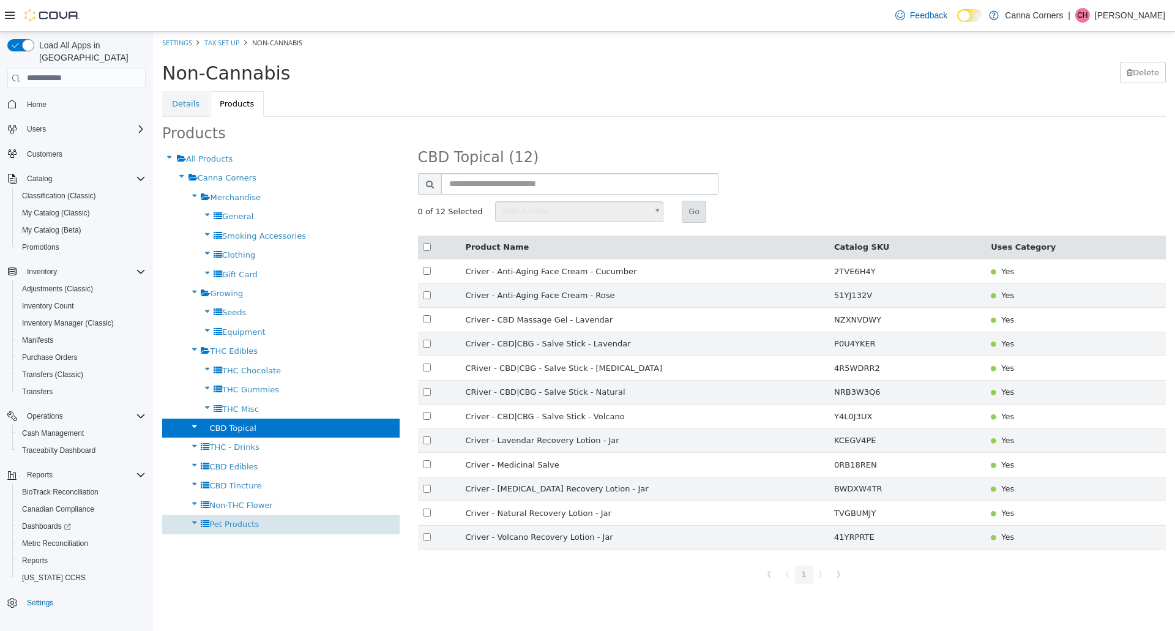
click at [233, 521] on span "Pet Products" at bounding box center [234, 523] width 50 height 9
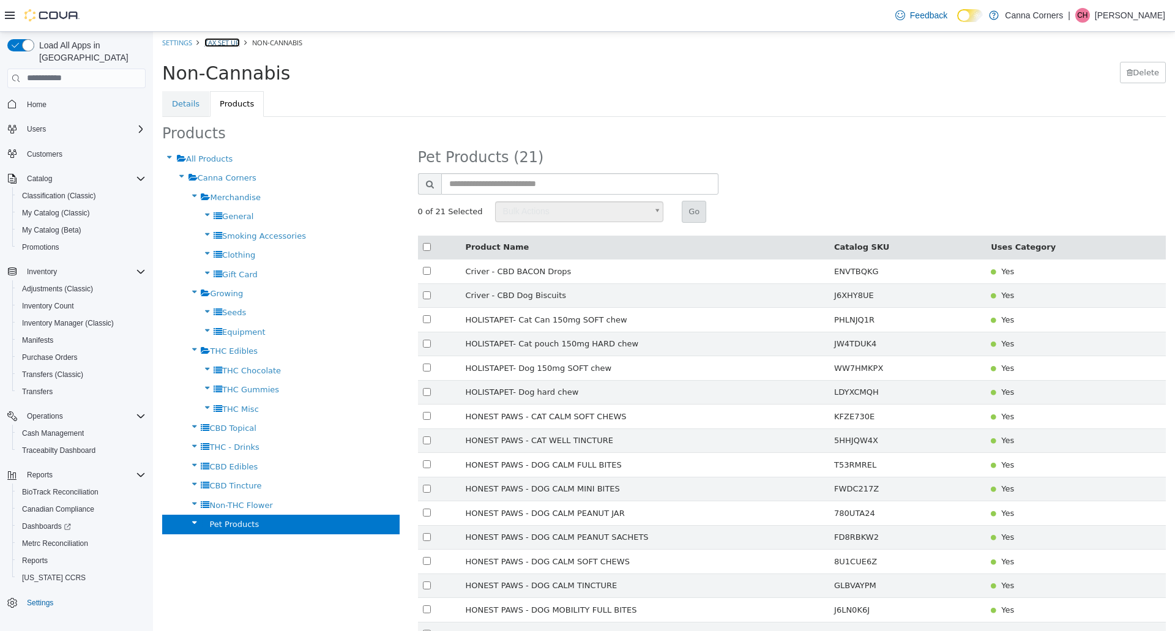
click at [224, 40] on link "Tax Set Up" at bounding box center [221, 41] width 35 height 9
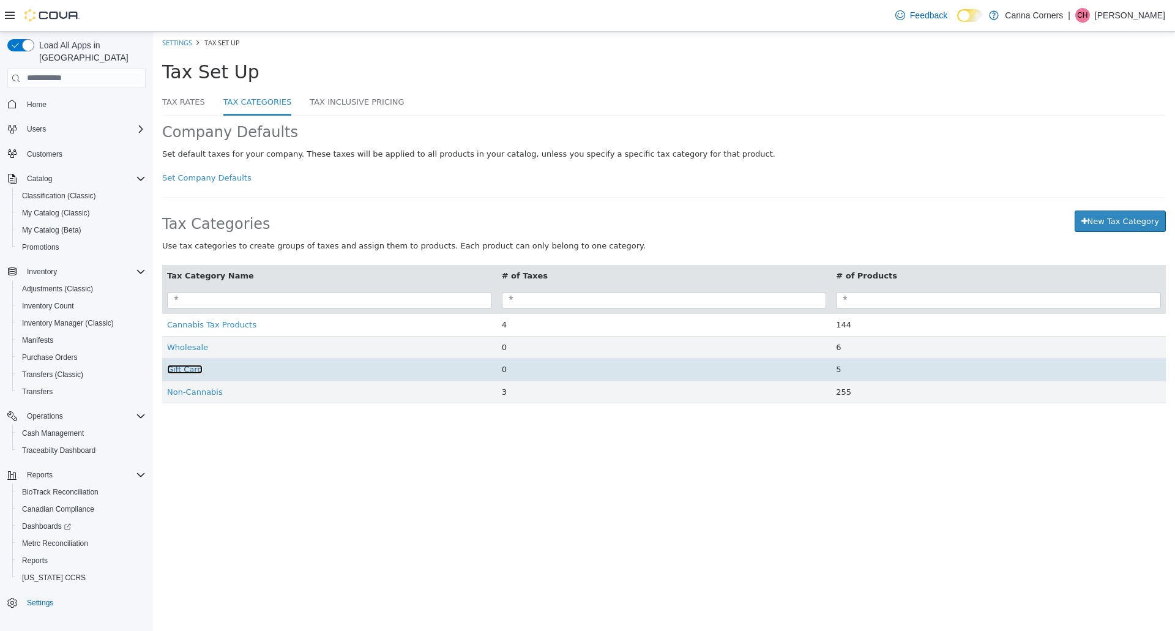
click at [189, 365] on span "Gift Card" at bounding box center [184, 368] width 35 height 9
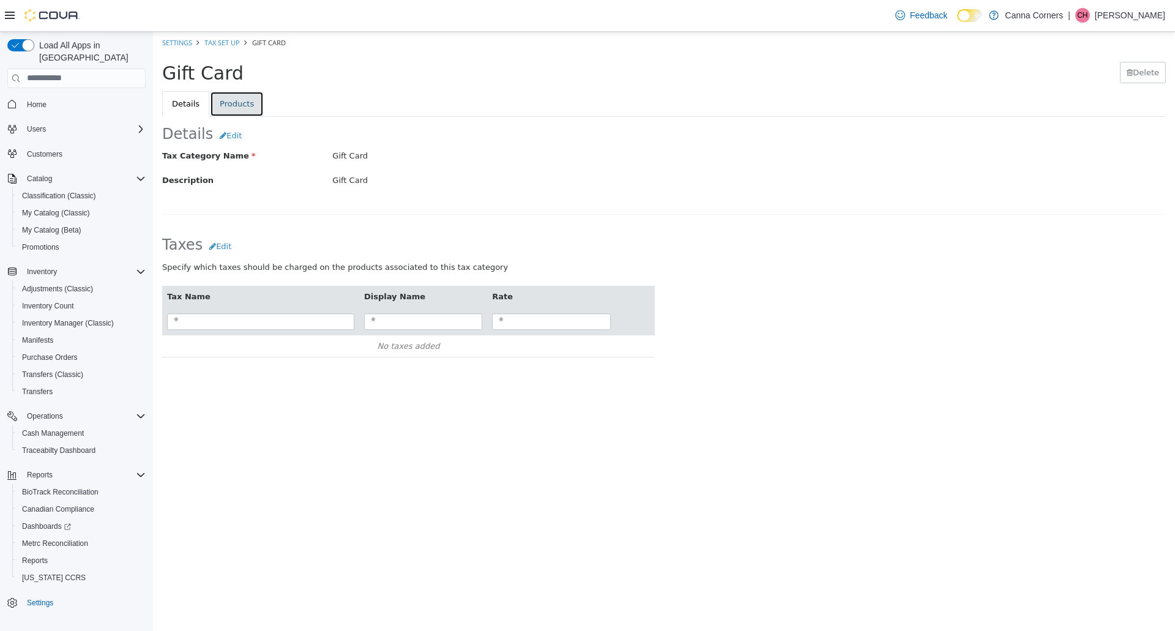
click at [228, 97] on link "Products" at bounding box center [237, 104] width 54 height 26
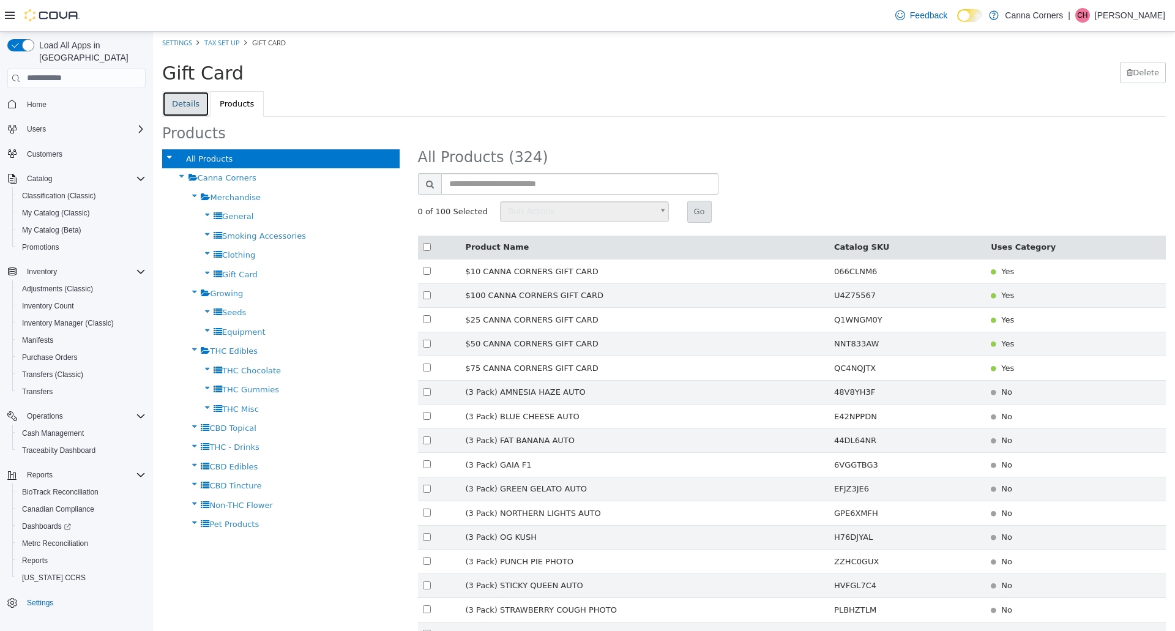
click at [186, 100] on link "Details" at bounding box center [185, 104] width 47 height 26
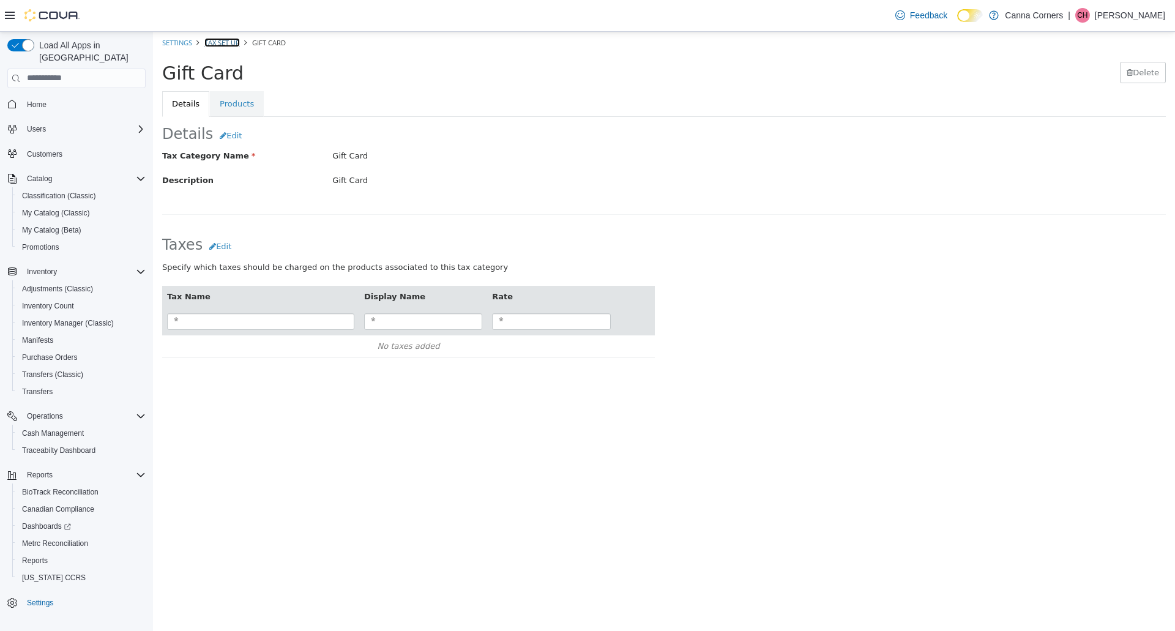
click at [220, 44] on link "Tax Set Up" at bounding box center [221, 41] width 35 height 9
